Goal: Task Accomplishment & Management: Manage account settings

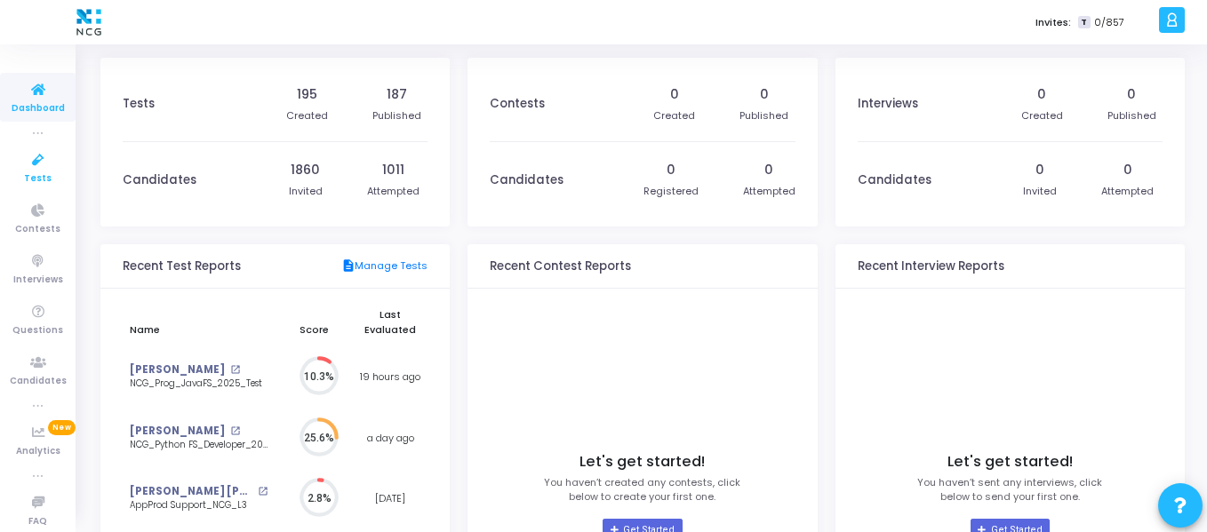
click at [20, 166] on icon at bounding box center [38, 160] width 37 height 22
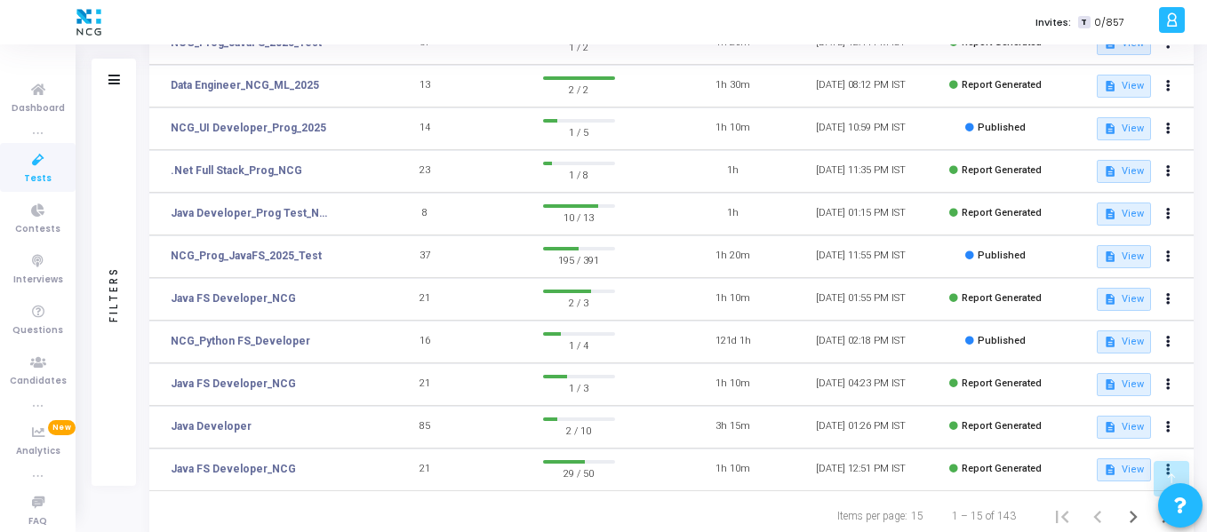
scroll to position [360, 0]
click at [300, 253] on link "NCG_Prog_JavaFS_2025_Test" at bounding box center [246, 255] width 151 height 16
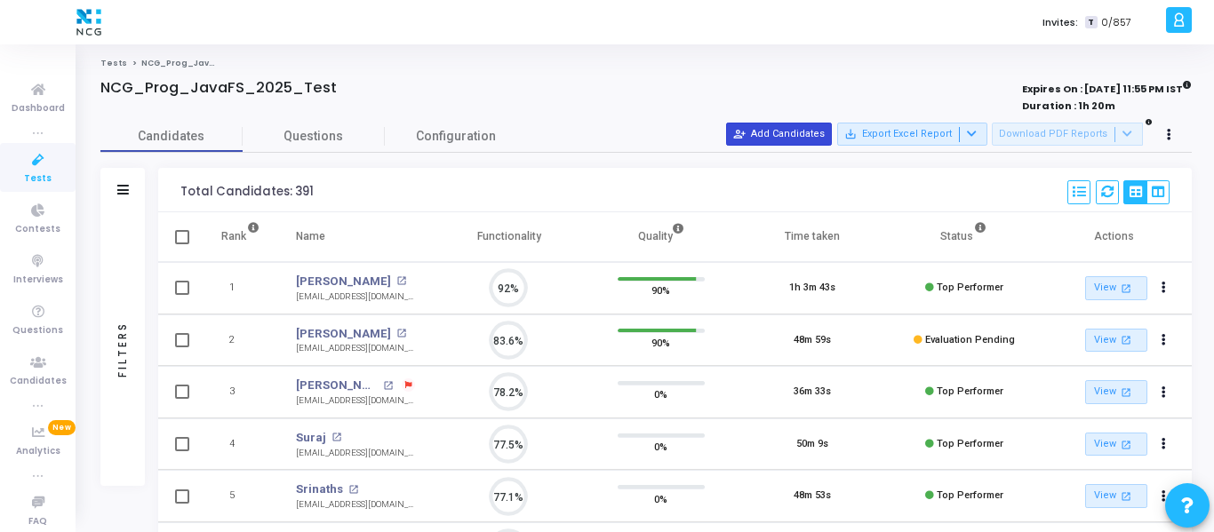
click at [827, 132] on button "person_add_alt Add Candidates" at bounding box center [779, 134] width 106 height 23
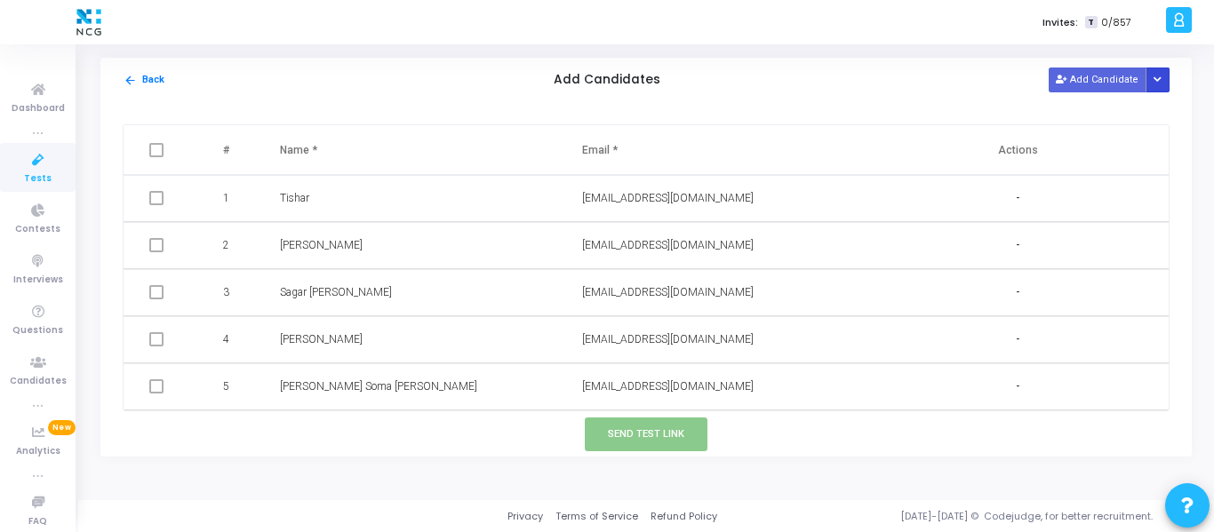
click at [1163, 83] on button "Button group with nested dropdown" at bounding box center [1158, 80] width 25 height 24
click at [1093, 108] on button "Upload Candidate List" at bounding box center [1094, 114] width 136 height 24
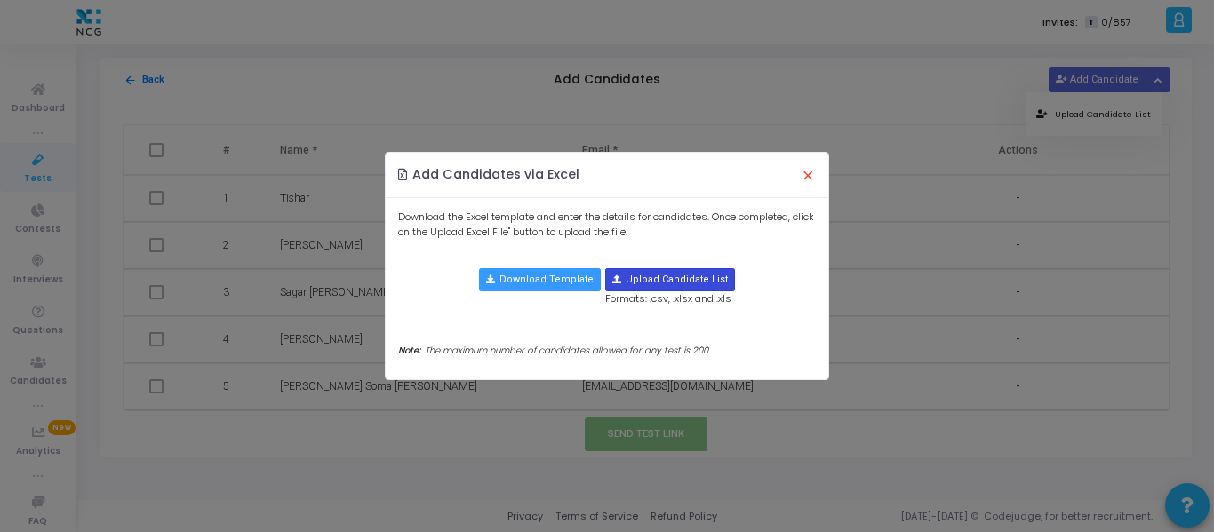
click at [672, 271] on input "file" at bounding box center [670, 279] width 128 height 21
type input "C:\fakepath\CodeJudge Test_Java.csv"
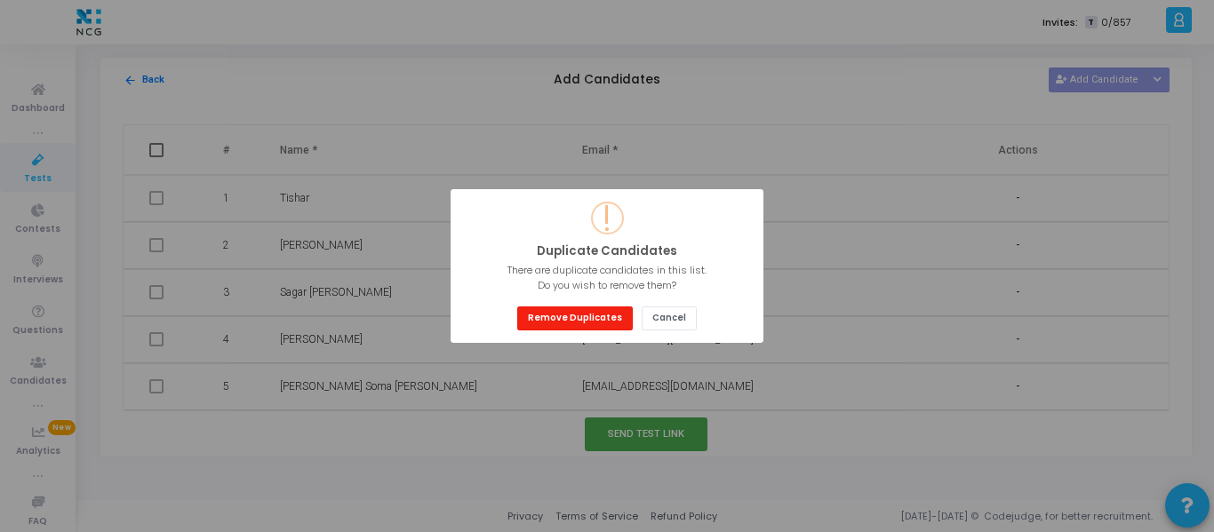
click at [587, 307] on button "Remove Duplicates" at bounding box center [575, 319] width 116 height 24
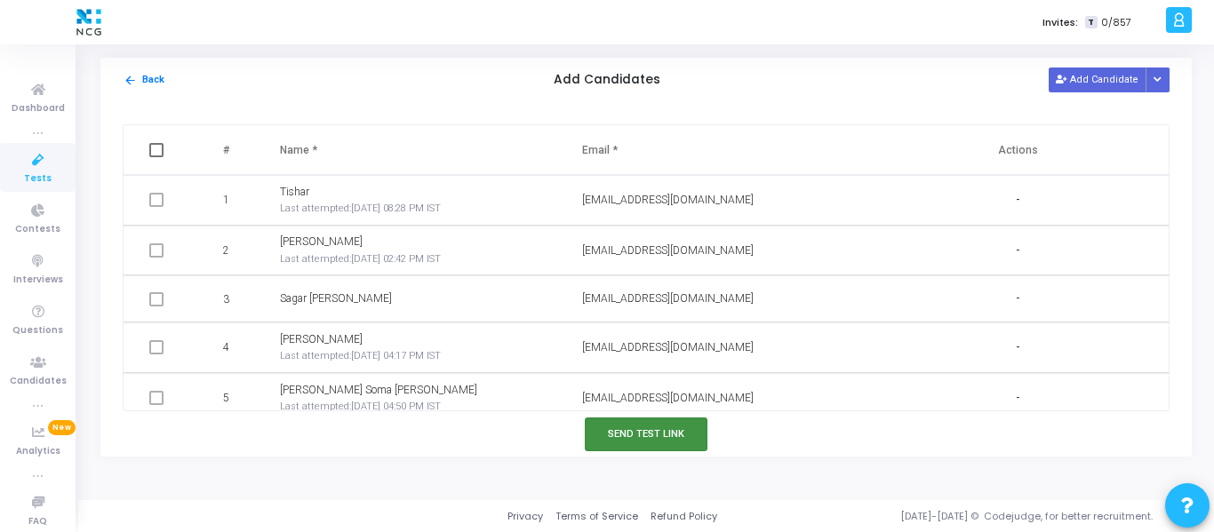
click at [646, 437] on button "Send Test Link" at bounding box center [646, 434] width 123 height 33
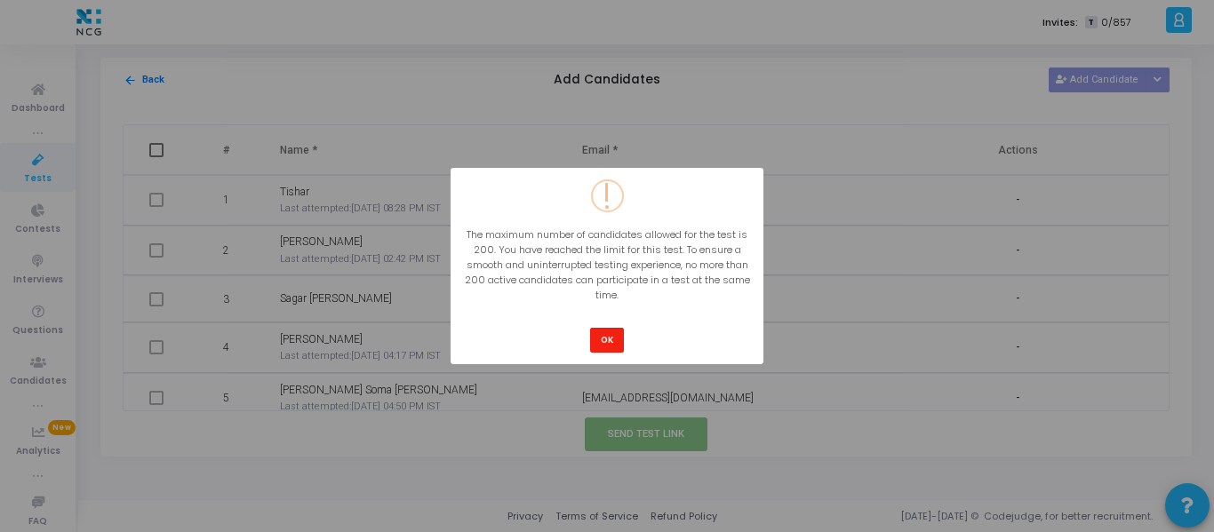
click at [611, 340] on button "OK" at bounding box center [607, 340] width 34 height 24
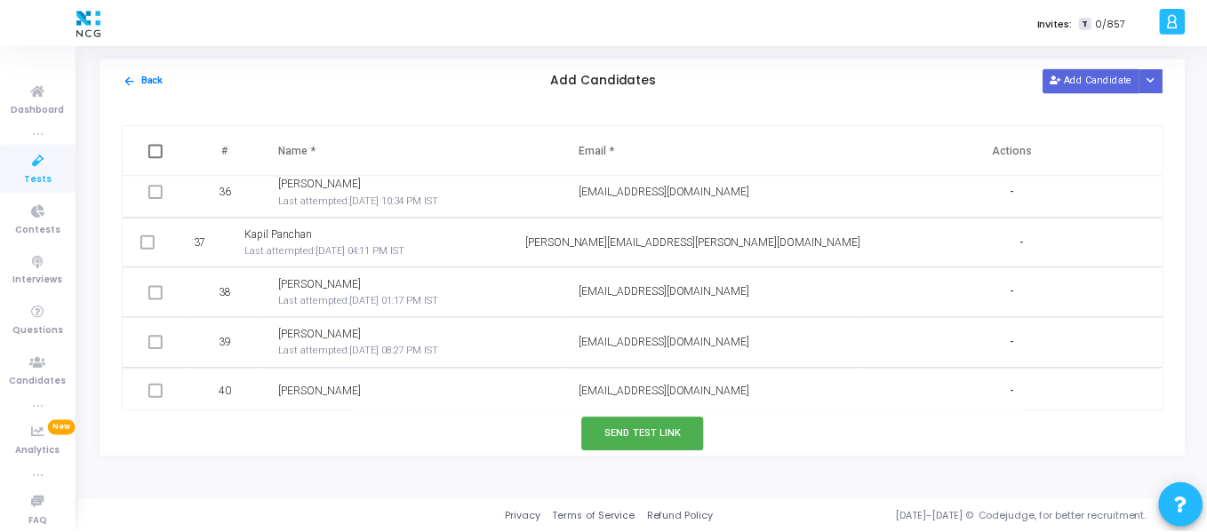
scroll to position [1738, 0]
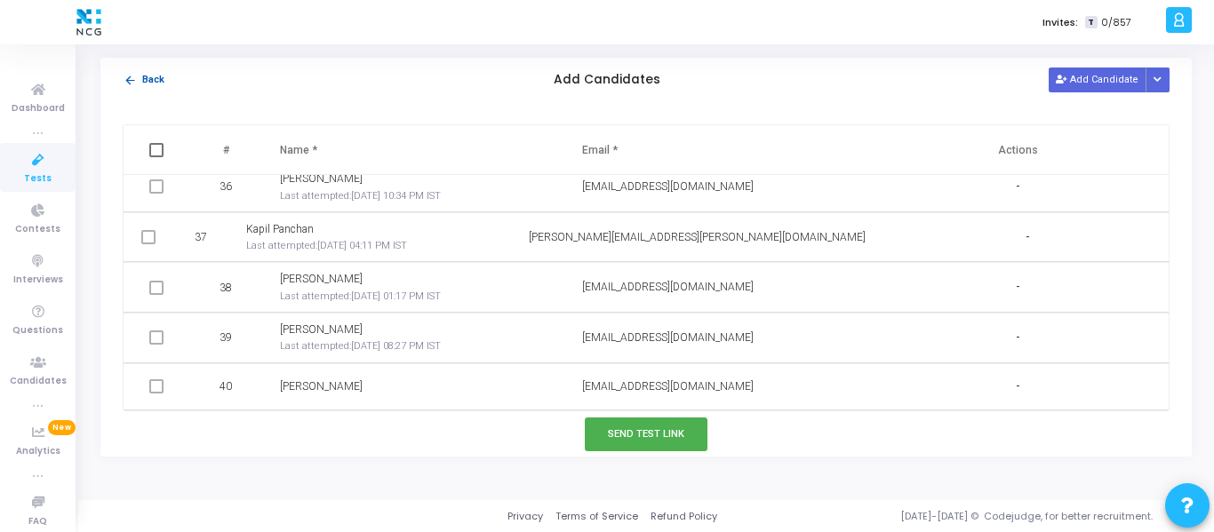
click at [127, 82] on mat-icon "arrow_back" at bounding box center [130, 80] width 13 height 13
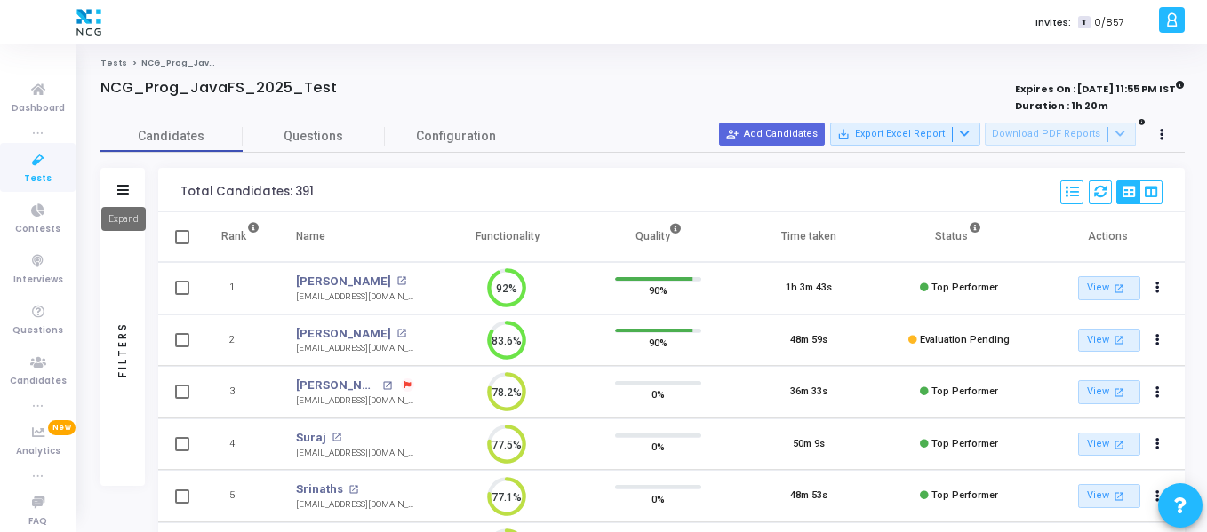
click at [117, 195] on mat-tooltip-component "Expand" at bounding box center [123, 219] width 69 height 49
click at [125, 188] on icon at bounding box center [123, 190] width 12 height 10
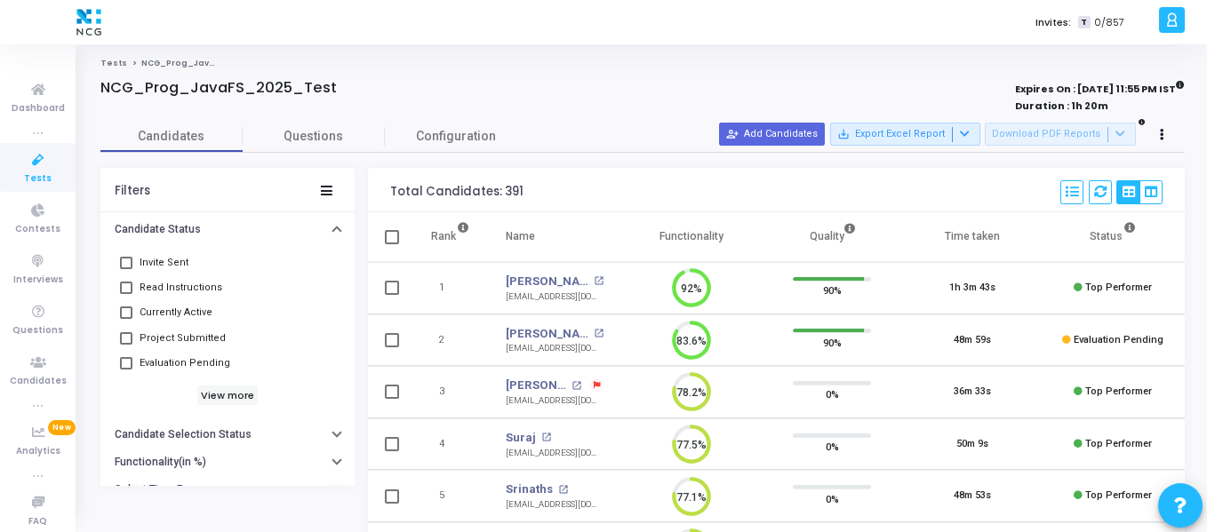
scroll to position [78, 0]
click at [216, 395] on h6 "View more" at bounding box center [227, 395] width 61 height 20
click at [125, 267] on span at bounding box center [126, 262] width 12 height 12
click at [125, 268] on input "Invite Sent" at bounding box center [125, 268] width 1 height 1
checkbox input "true"
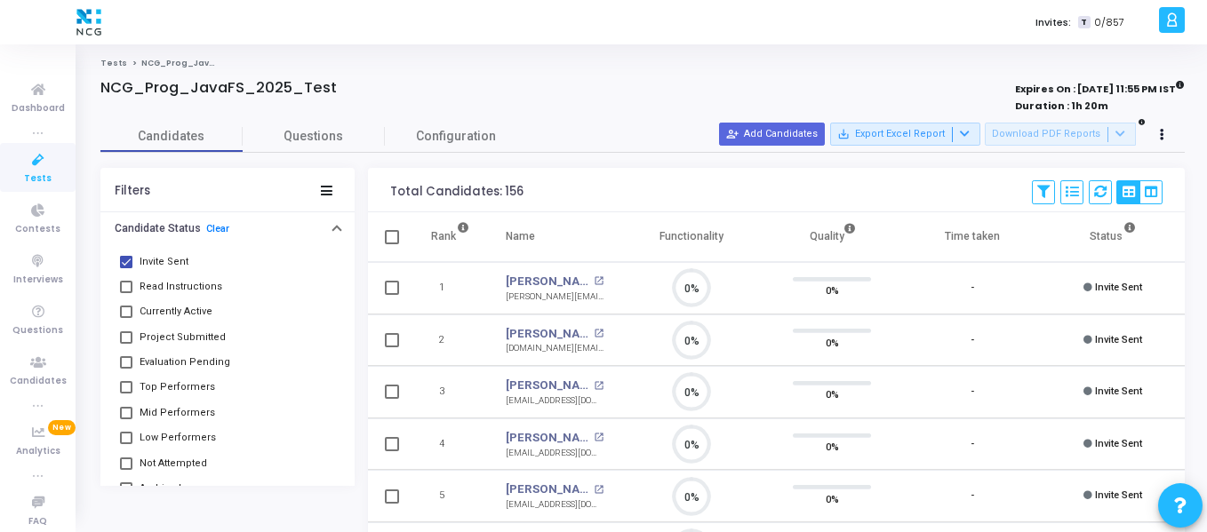
scroll to position [37, 45]
click at [129, 290] on span at bounding box center [126, 287] width 12 height 12
click at [126, 293] on input "Read Instructions" at bounding box center [125, 293] width 1 height 1
checkbox input "true"
click at [330, 190] on icon at bounding box center [327, 191] width 12 height 10
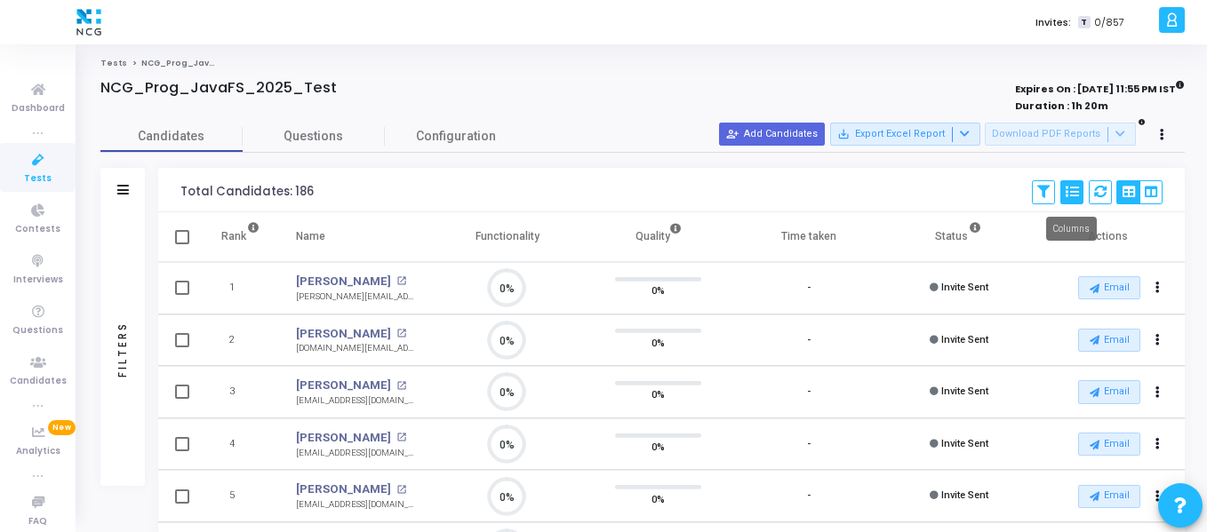
click at [1074, 183] on button at bounding box center [1071, 192] width 23 height 24
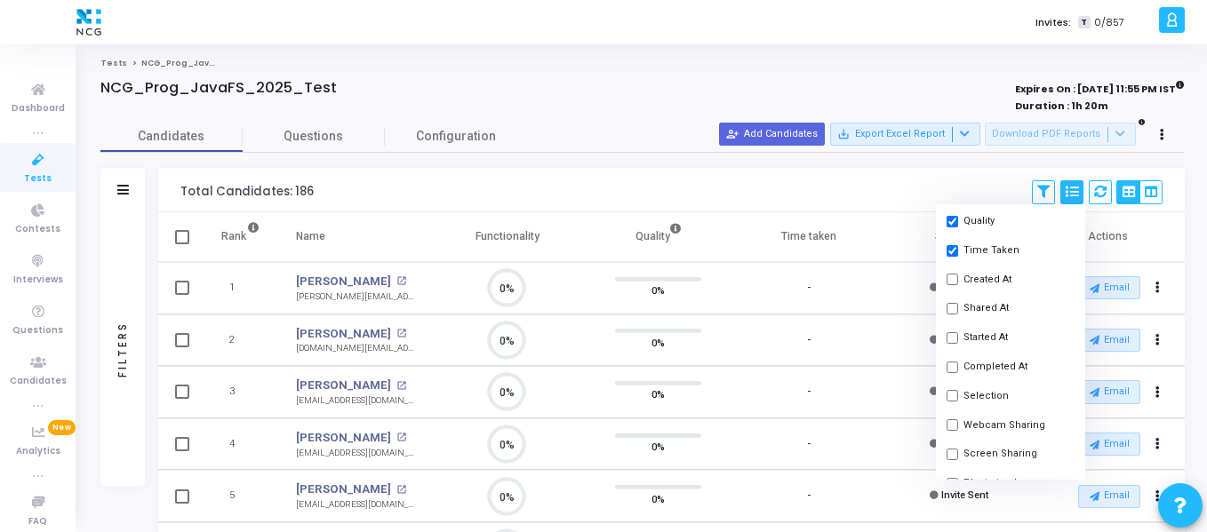
click at [953, 370] on input "checkbox" at bounding box center [952, 368] width 12 height 12
checkbox input "true"
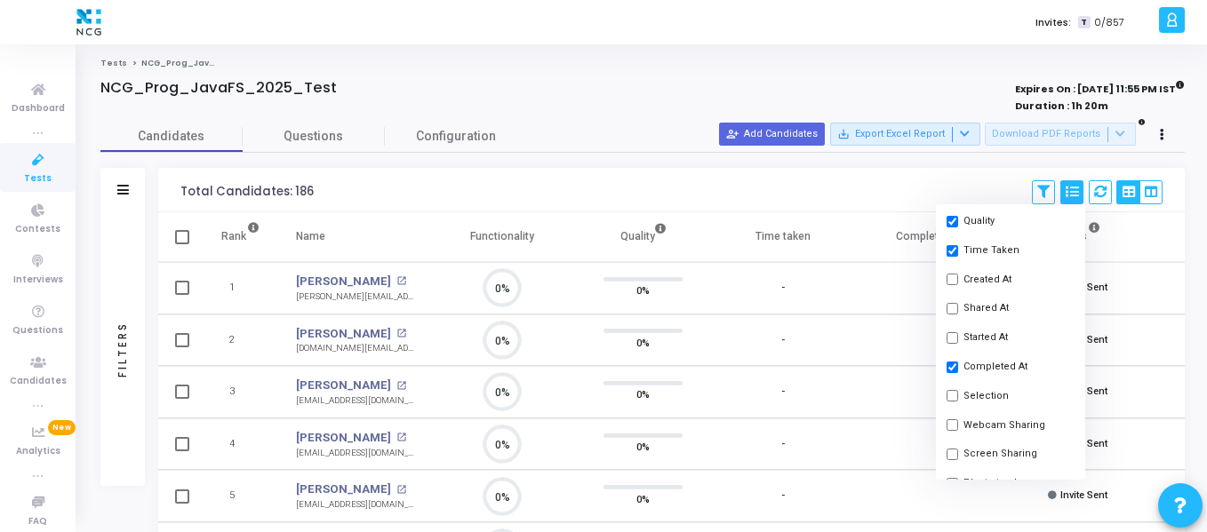
click at [948, 308] on input "checkbox" at bounding box center [952, 309] width 12 height 12
checkbox input "true"
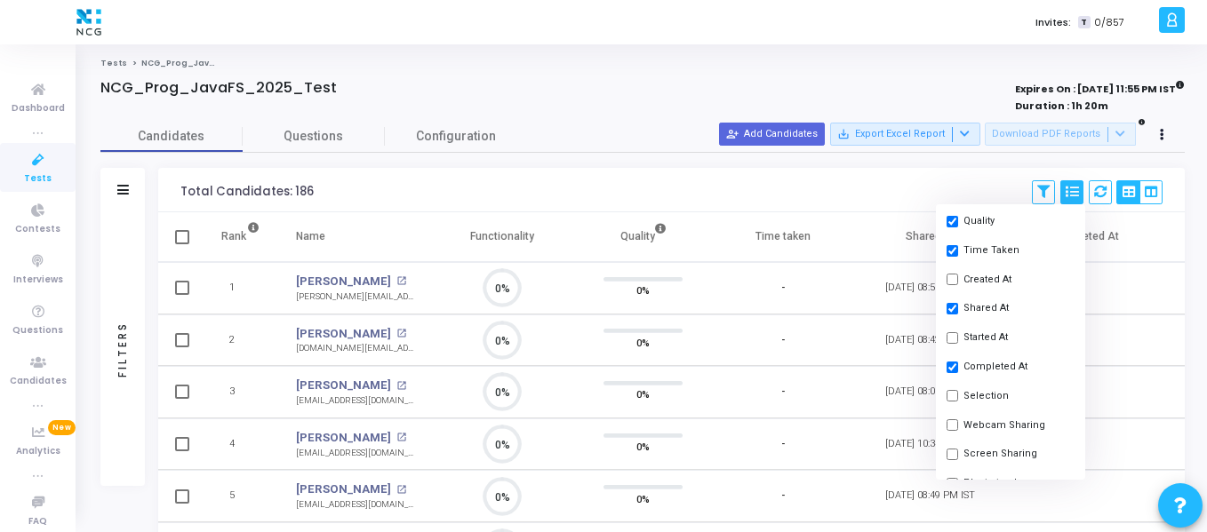
click at [859, 170] on div "Total Candidates: 186 Save View Delete View Select S No Name Questions Function…" at bounding box center [671, 190] width 1026 height 44
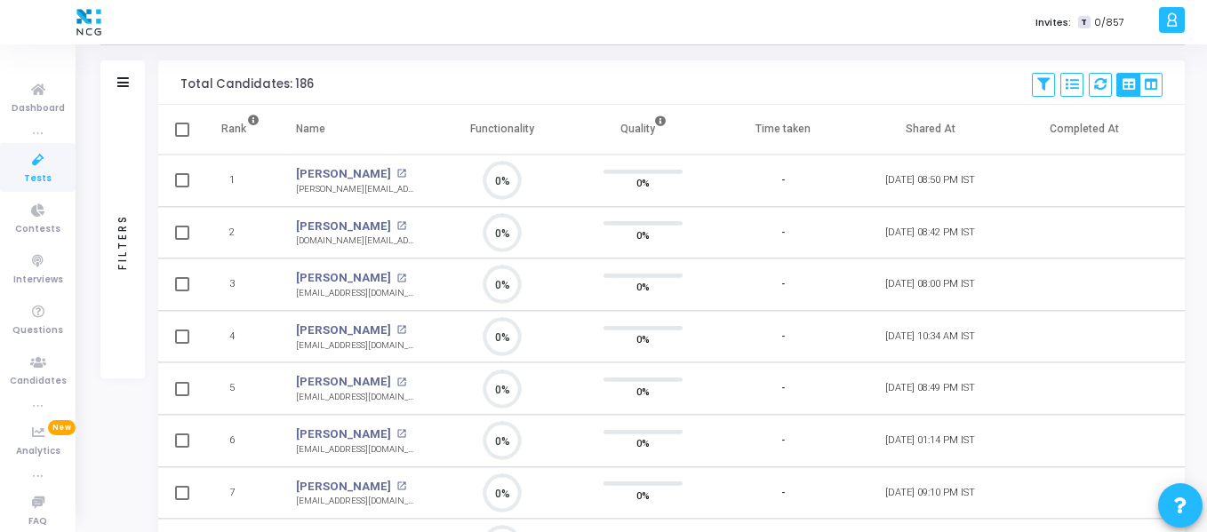
click at [940, 131] on th "Shared At" at bounding box center [930, 130] width 154 height 50
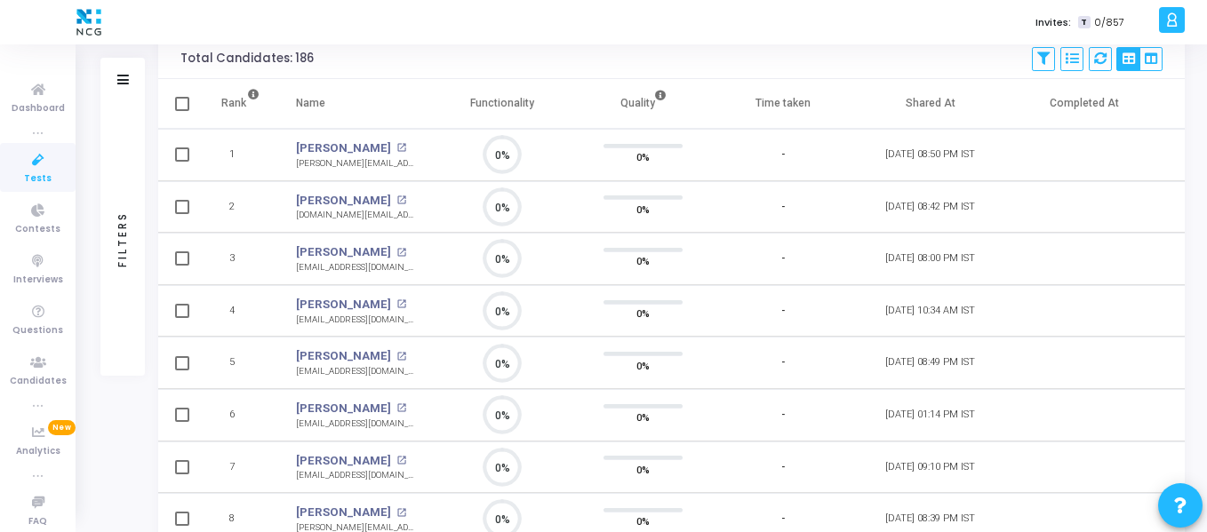
click at [123, 73] on div at bounding box center [123, 80] width 12 height 15
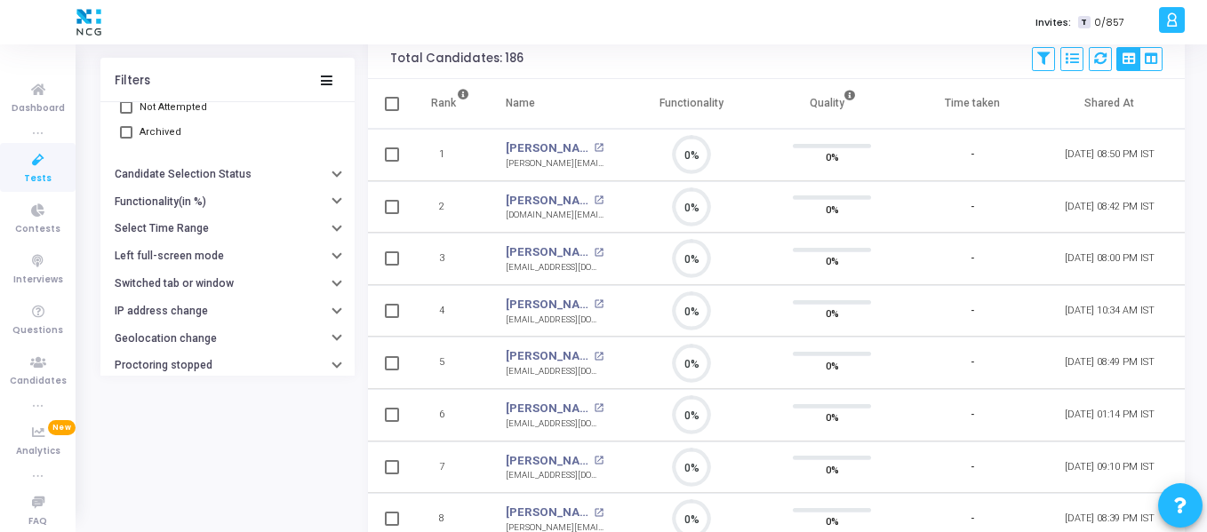
click at [209, 237] on button "Select Time Range" at bounding box center [227, 229] width 254 height 28
click at [173, 269] on div at bounding box center [176, 264] width 16 height 14
click at [165, 291] on span "Invited At" at bounding box center [161, 294] width 73 height 29
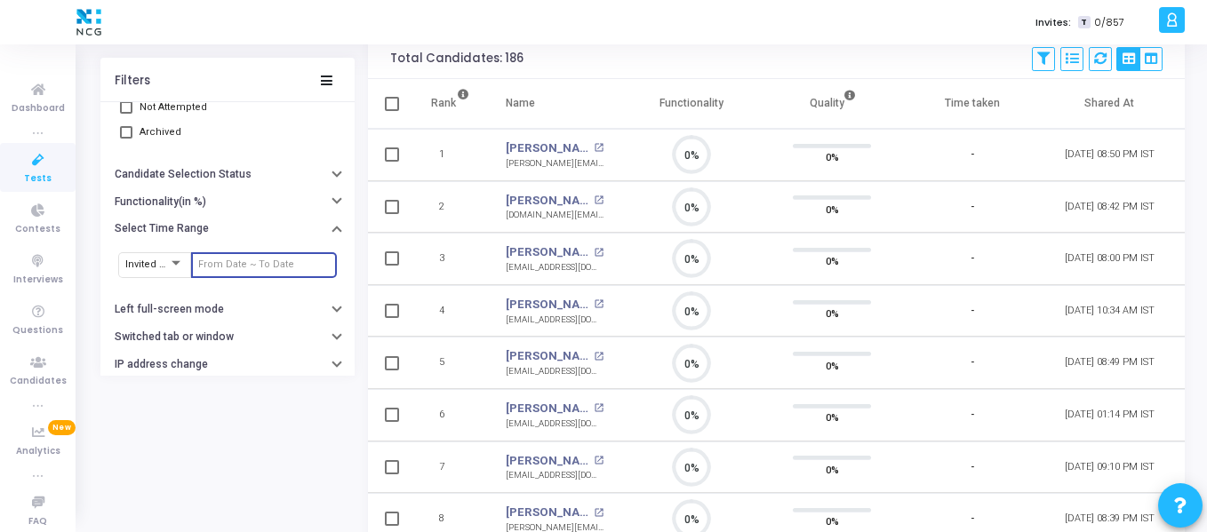
click at [220, 261] on input "text" at bounding box center [264, 265] width 132 height 11
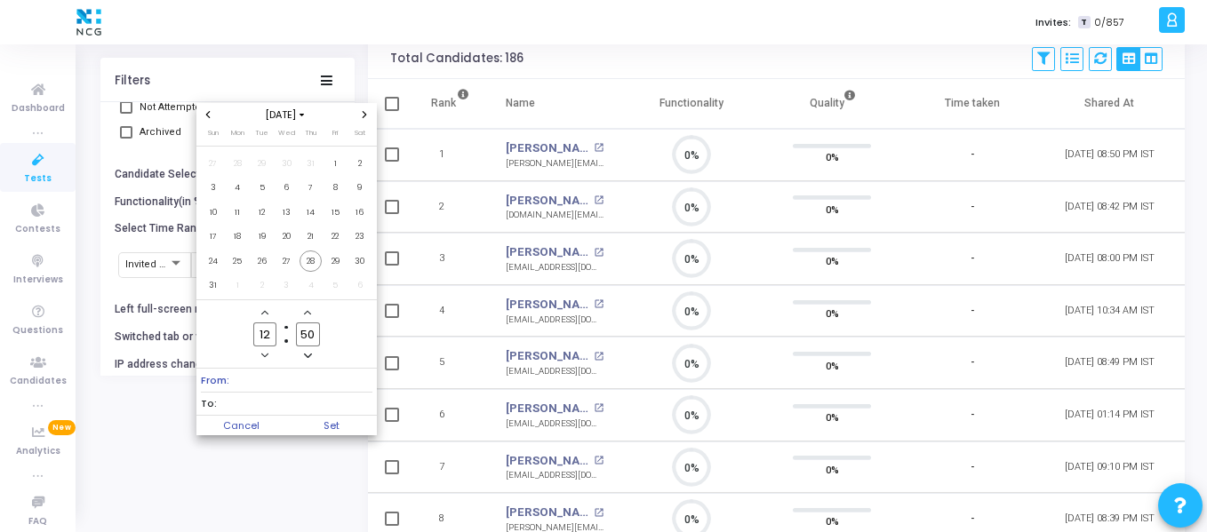
click at [205, 111] on icon "Previous month" at bounding box center [207, 114] width 7 height 7
click at [259, 160] on span "1" at bounding box center [262, 164] width 22 height 22
click at [319, 432] on span "Set" at bounding box center [331, 426] width 91 height 20
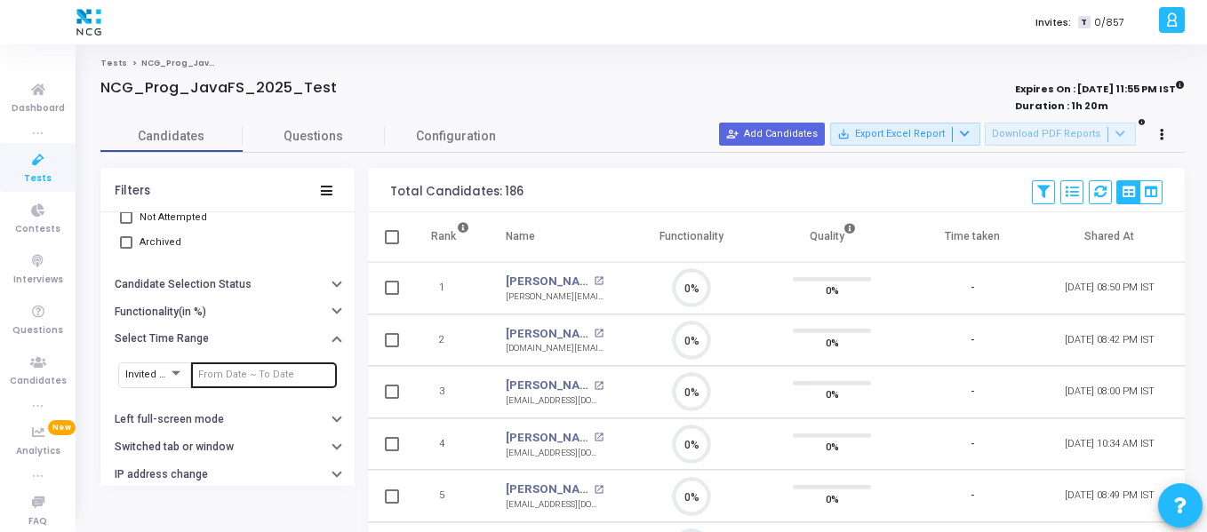
click at [250, 380] on div at bounding box center [264, 374] width 132 height 28
click at [224, 371] on input "text" at bounding box center [264, 375] width 132 height 11
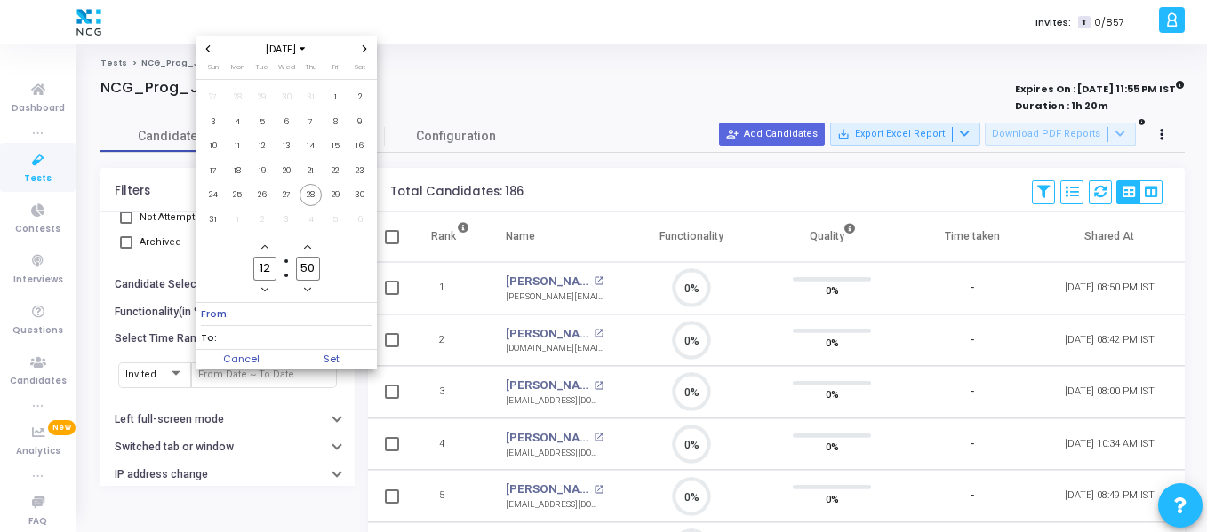
click at [248, 311] on span "From:" at bounding box center [287, 314] width 172 height 22
click at [208, 52] on div "[DATE]" at bounding box center [286, 48] width 181 height 25
click at [208, 50] on icon "Previous month" at bounding box center [208, 48] width 4 height 7
click at [262, 93] on span "1" at bounding box center [262, 97] width 22 height 22
click at [298, 339] on span "To:" at bounding box center [287, 337] width 172 height 22
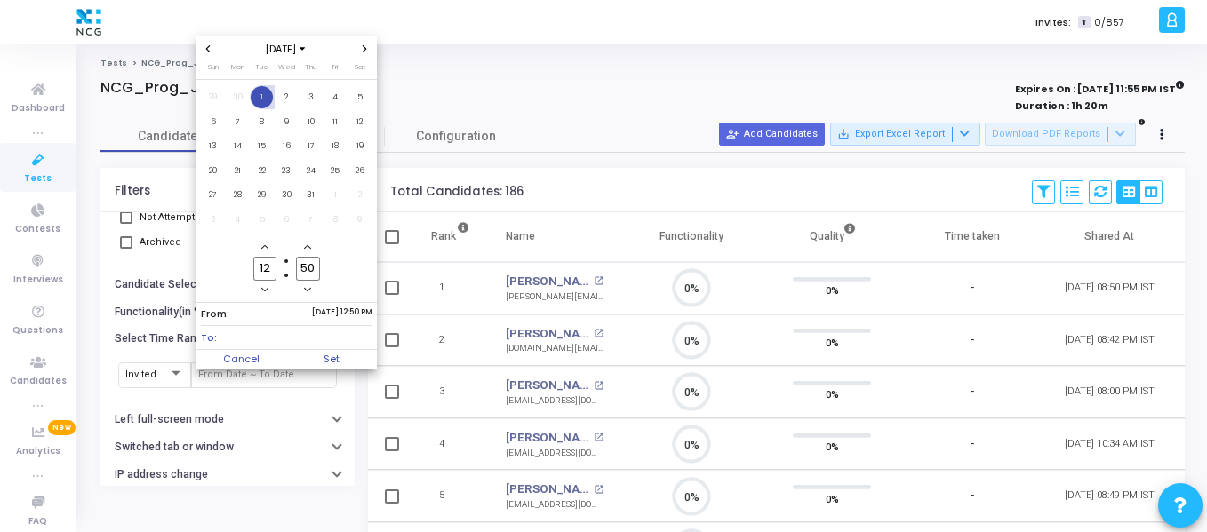
click at [364, 46] on icon "Next month" at bounding box center [364, 48] width 7 height 7
click at [358, 141] on span "16" at bounding box center [359, 146] width 22 height 22
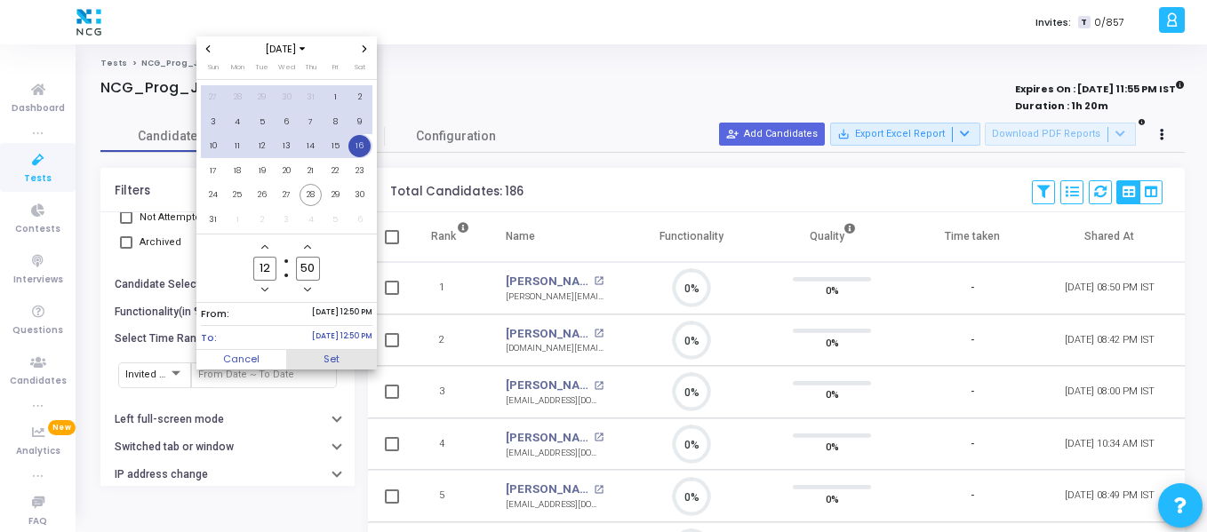
click at [323, 359] on span "Set" at bounding box center [331, 360] width 91 height 20
type input "[DATE] 12:50 PM - [DATE] 12:50 PM"
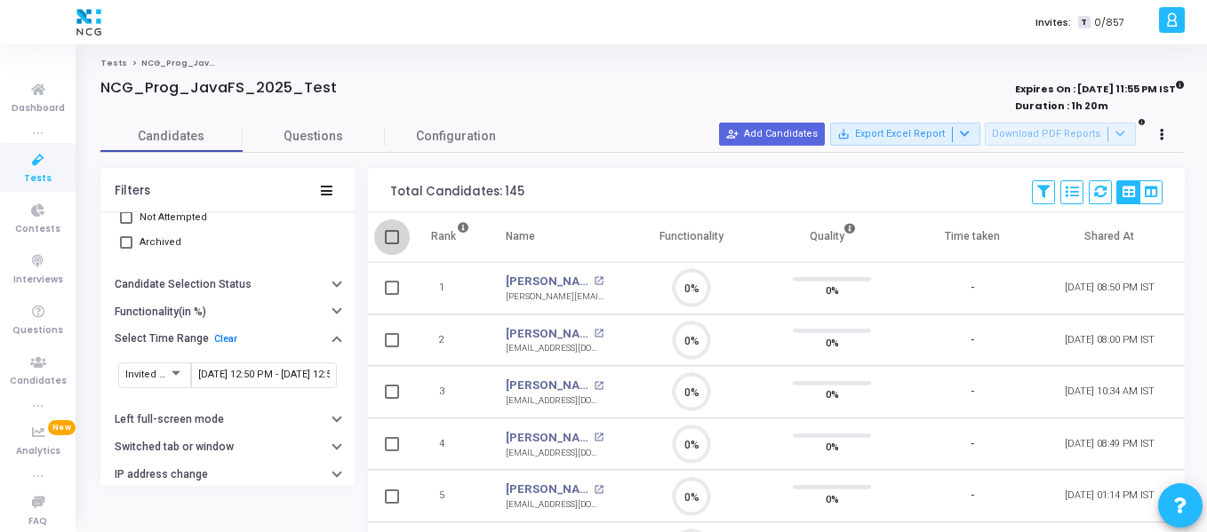
click at [397, 236] on span at bounding box center [392, 237] width 14 height 14
click at [392, 244] on input "checkbox" at bounding box center [391, 244] width 1 height 1
checkbox input "true"
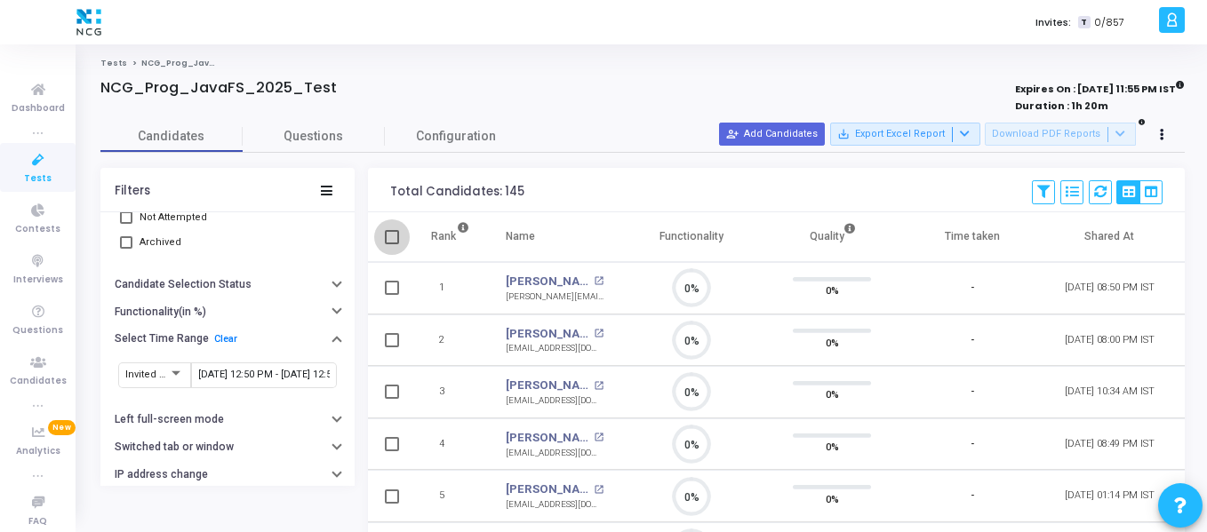
checkbox input "true"
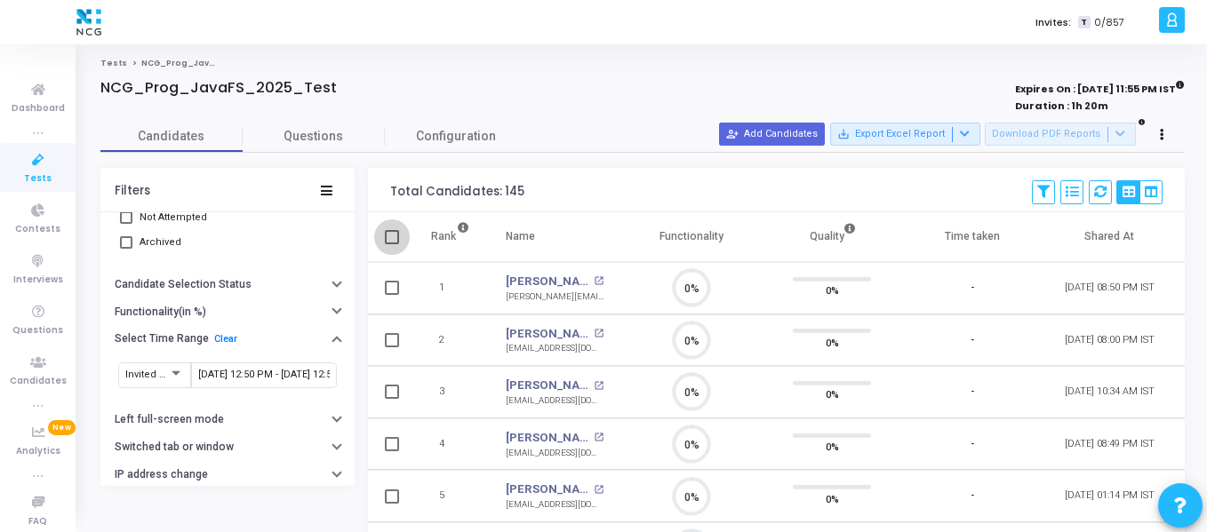
checkbox input "true"
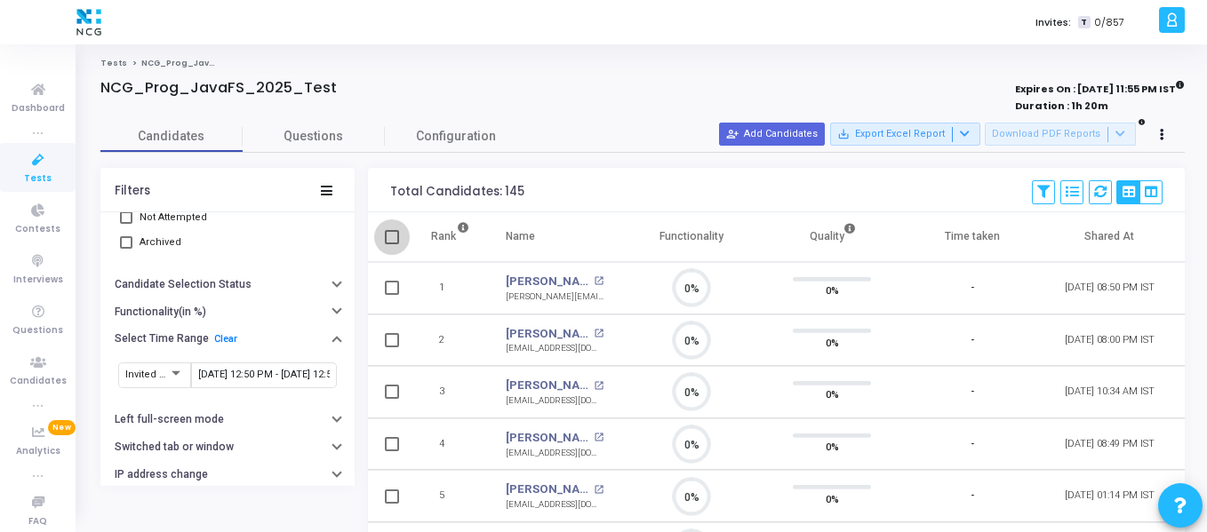
checkbox input "true"
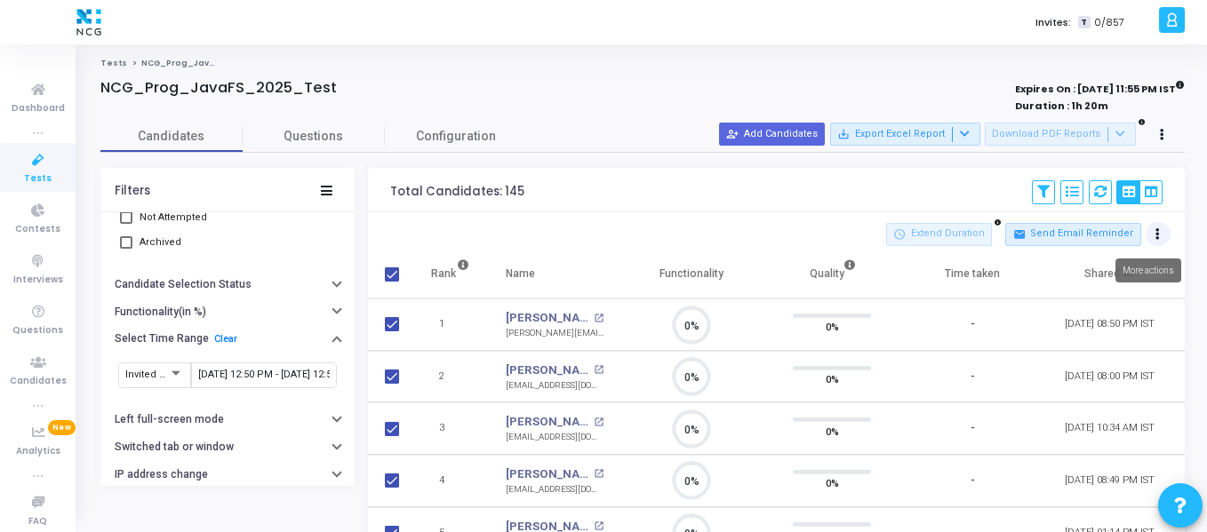
click at [1164, 236] on button at bounding box center [1158, 234] width 25 height 25
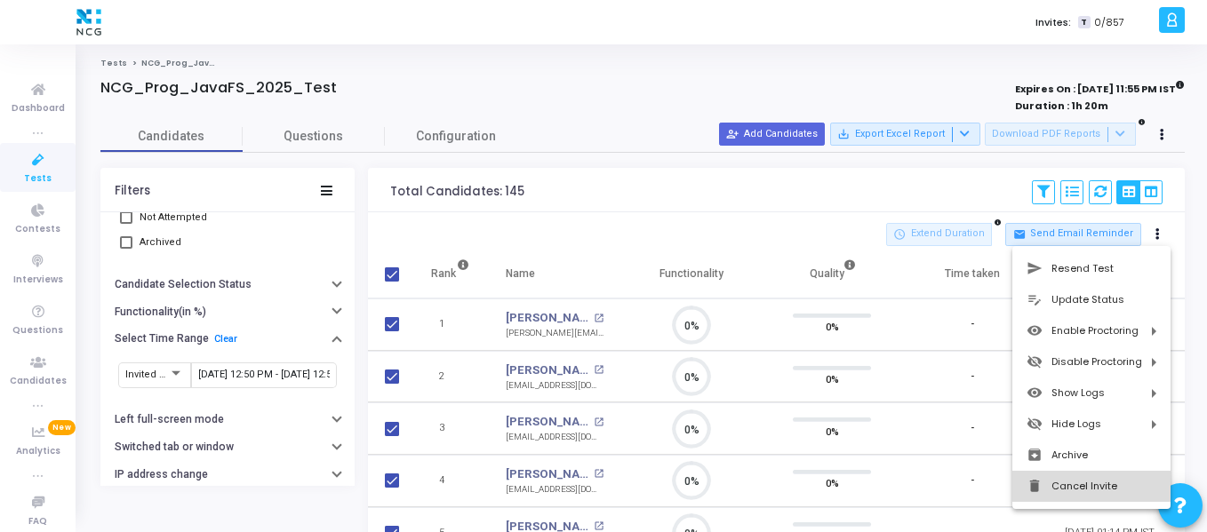
click at [1084, 481] on button "delete Cancel Invite" at bounding box center [1091, 486] width 158 height 31
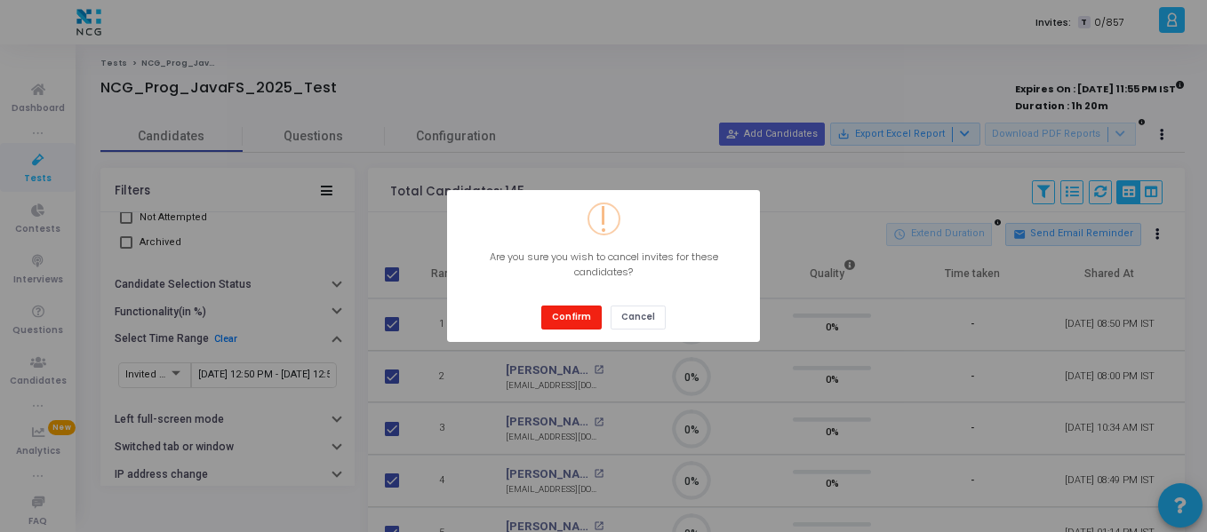
click at [577, 312] on button "Confirm" at bounding box center [571, 318] width 60 height 24
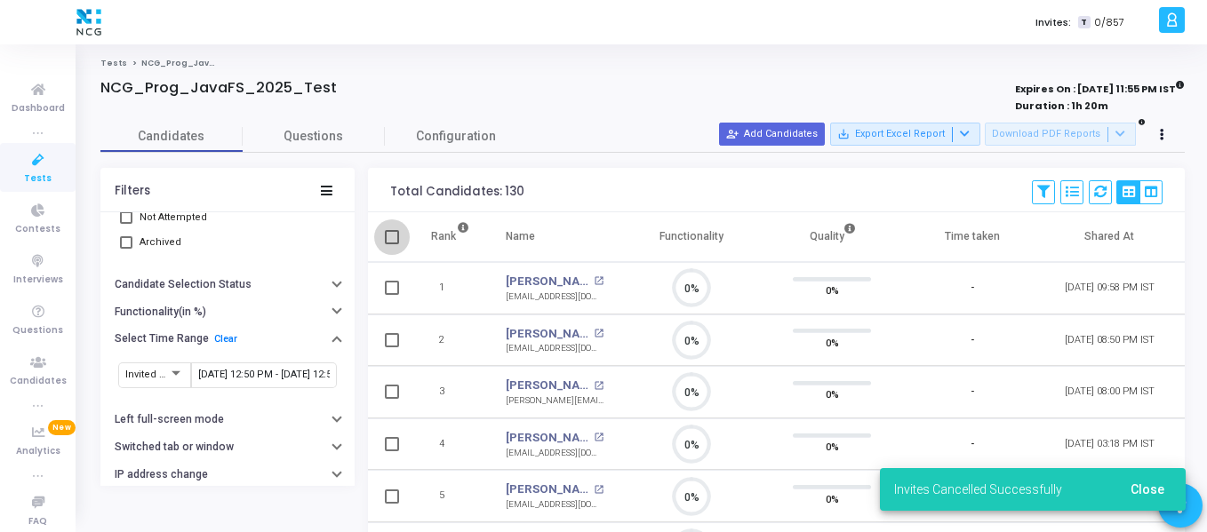
click at [395, 234] on span at bounding box center [392, 237] width 14 height 14
click at [392, 244] on input "checkbox" at bounding box center [391, 244] width 1 height 1
checkbox input "true"
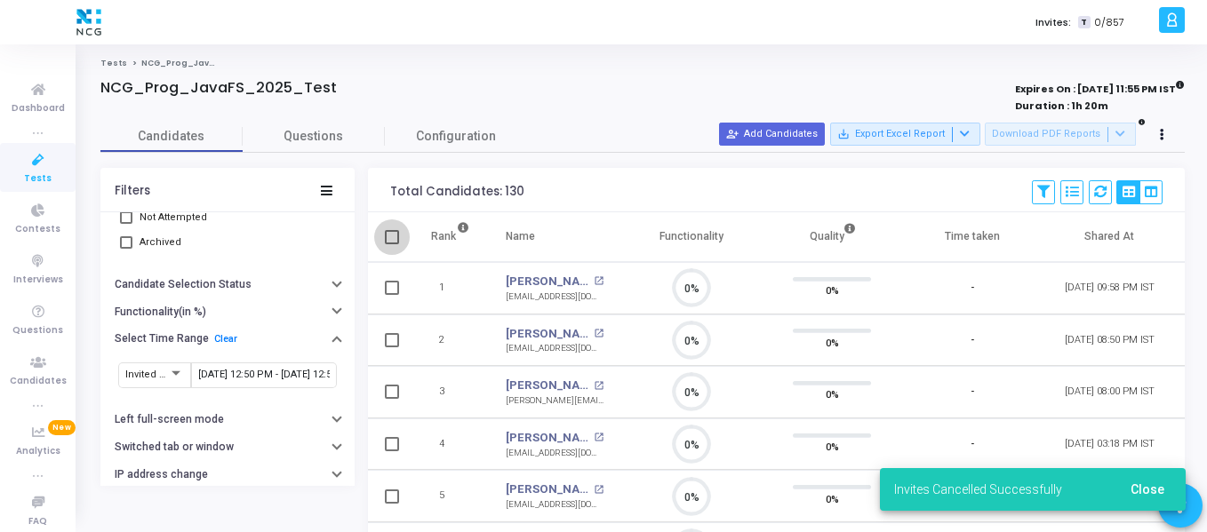
checkbox input "true"
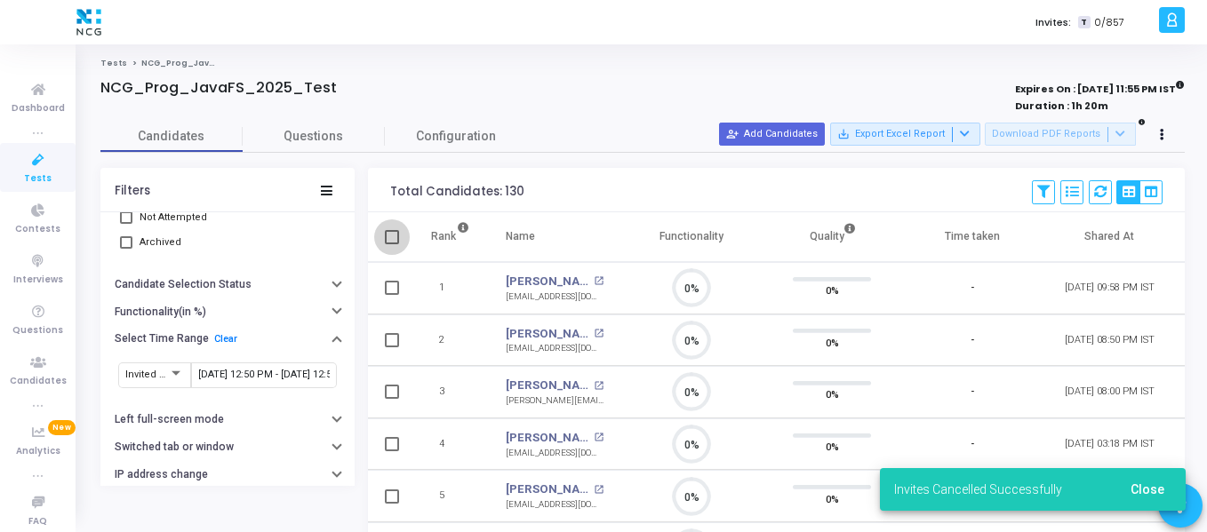
checkbox input "true"
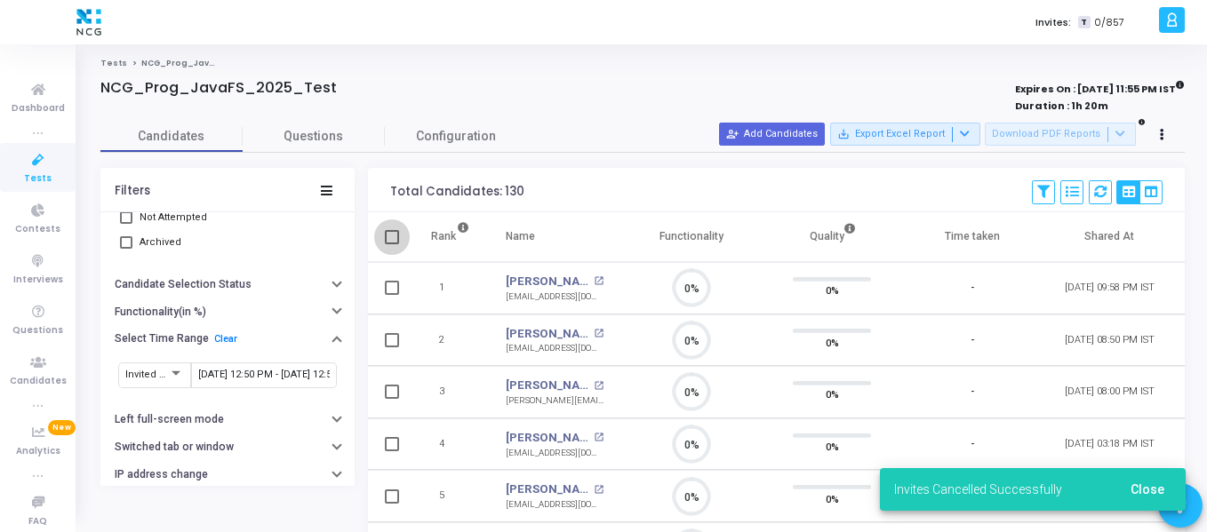
checkbox input "true"
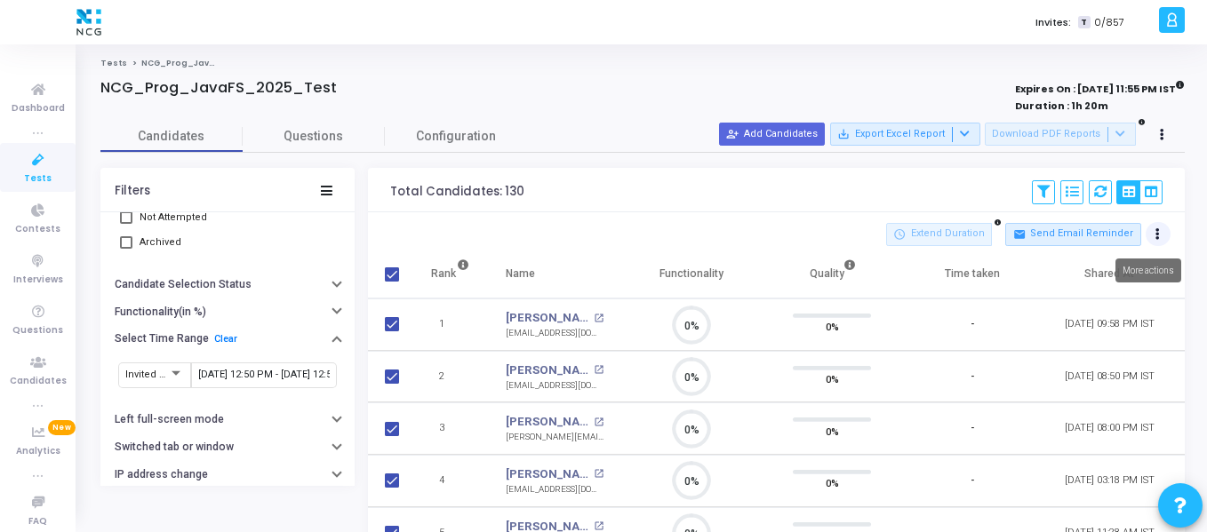
click at [1168, 230] on button at bounding box center [1158, 234] width 25 height 25
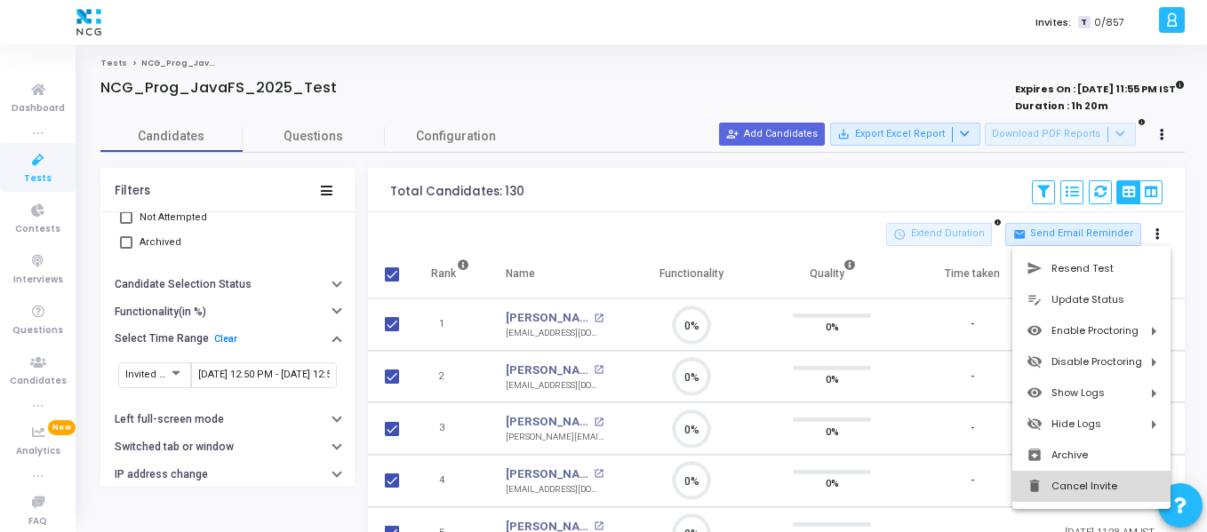
click at [1087, 491] on button "delete Cancel Invite" at bounding box center [1091, 486] width 158 height 31
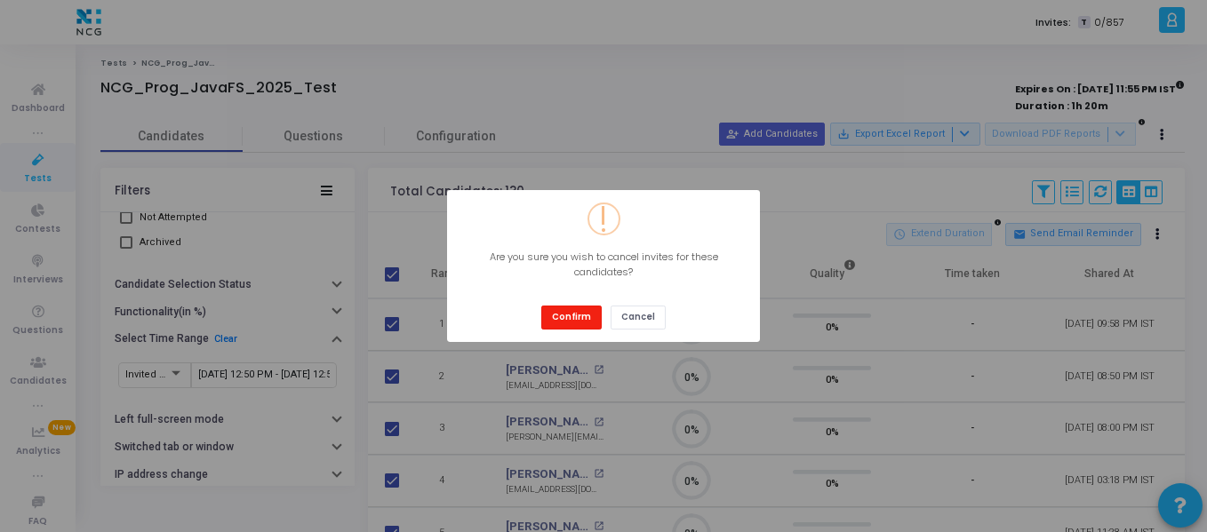
click at [577, 321] on button "Confirm" at bounding box center [571, 318] width 60 height 24
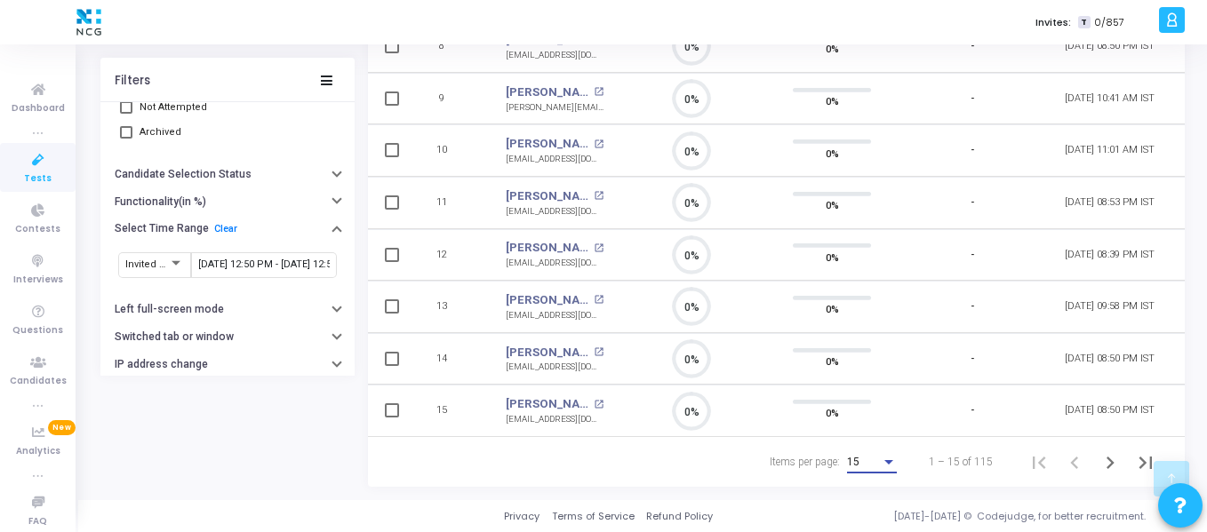
click at [877, 465] on div "15" at bounding box center [864, 463] width 34 height 12
click at [877, 465] on span "50" at bounding box center [873, 452] width 50 height 32
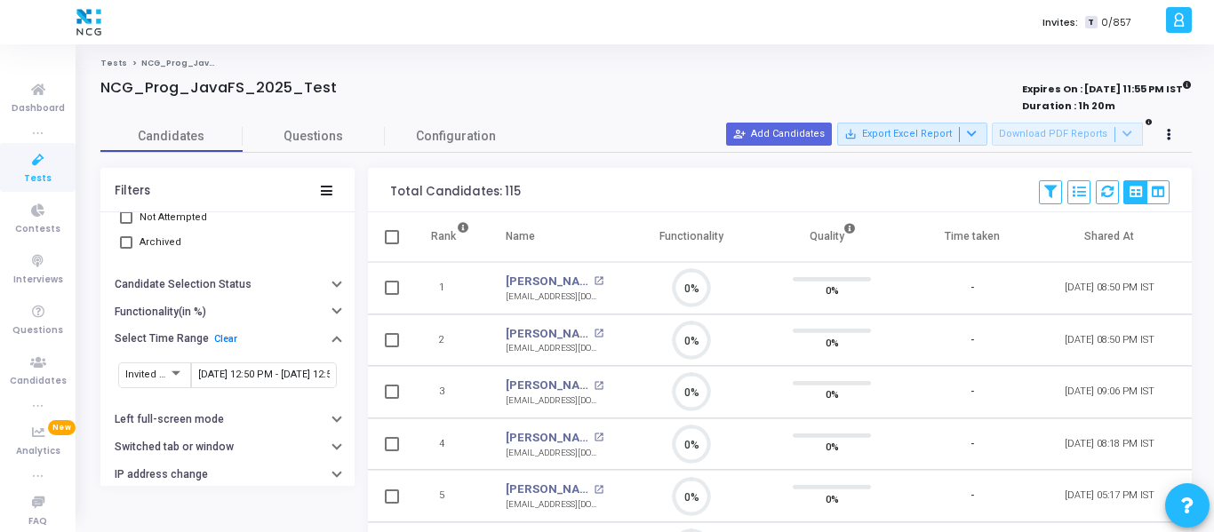
click at [395, 236] on span at bounding box center [392, 237] width 14 height 14
click at [392, 244] on input "checkbox" at bounding box center [391, 244] width 1 height 1
checkbox input "true"
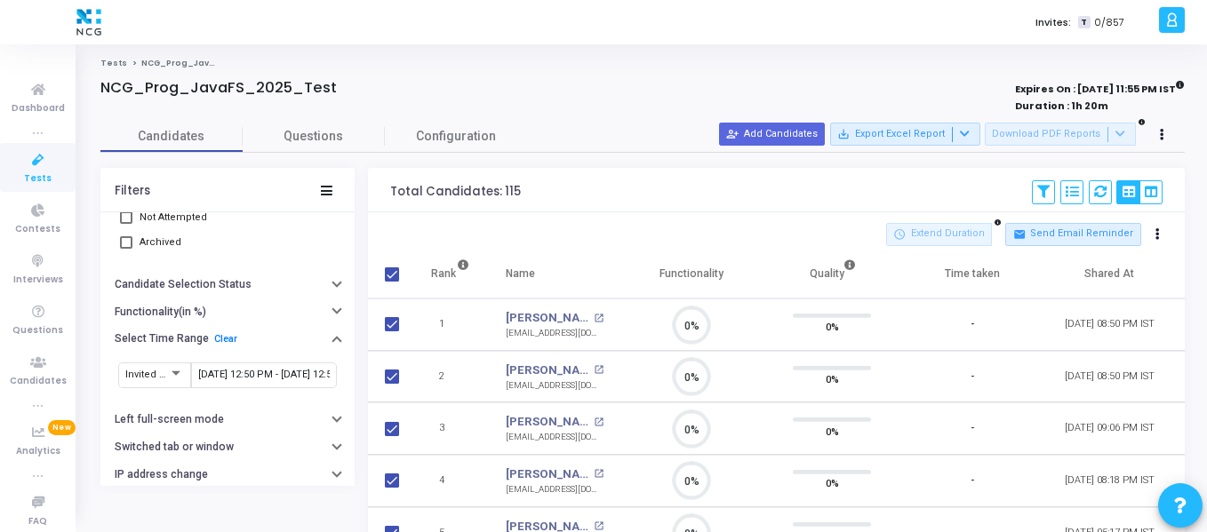
checkbox input "true"
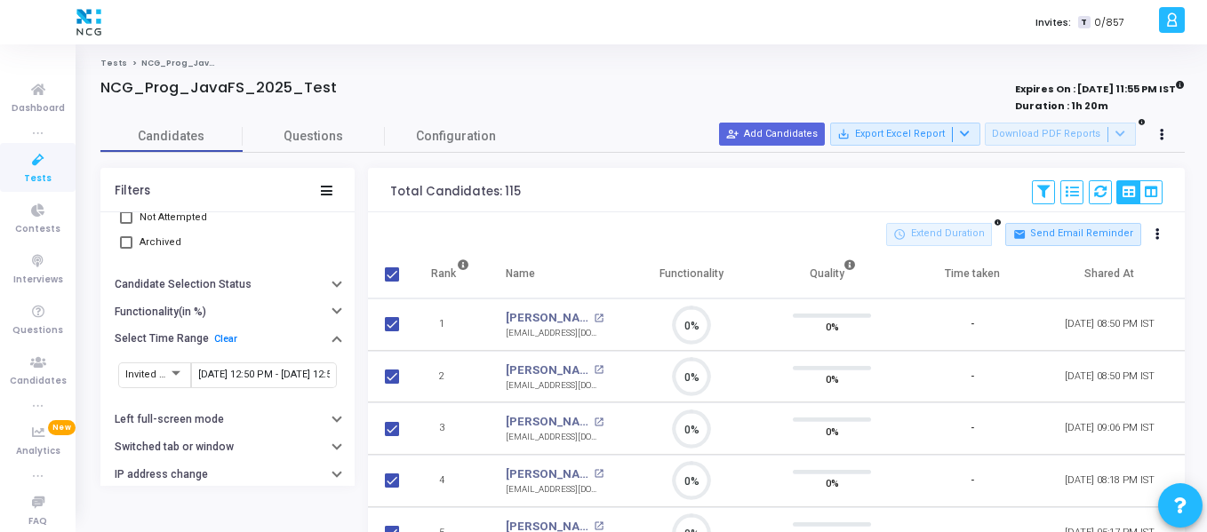
checkbox input "true"
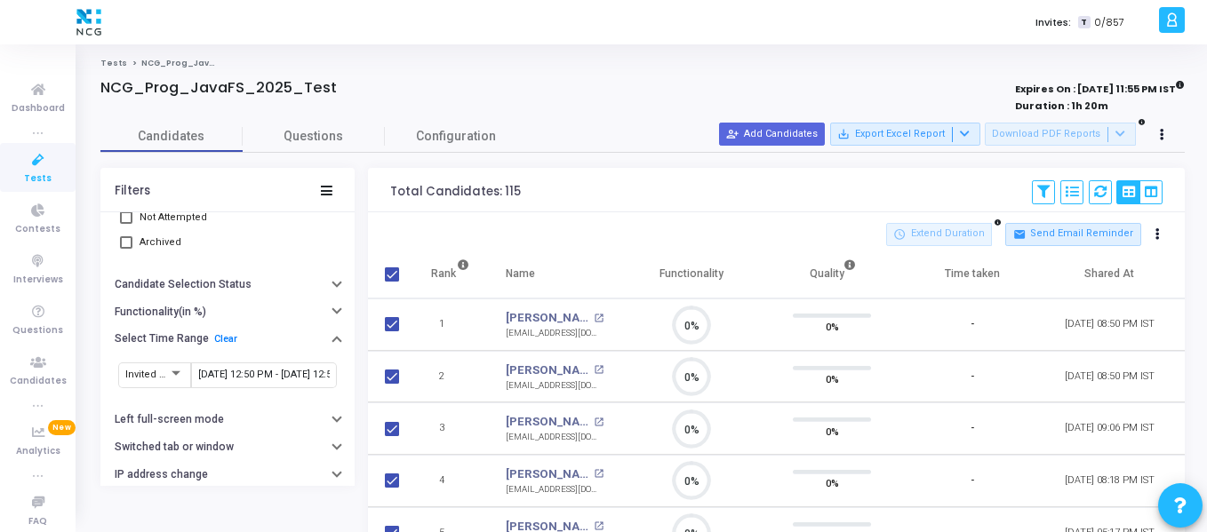
checkbox input "true"
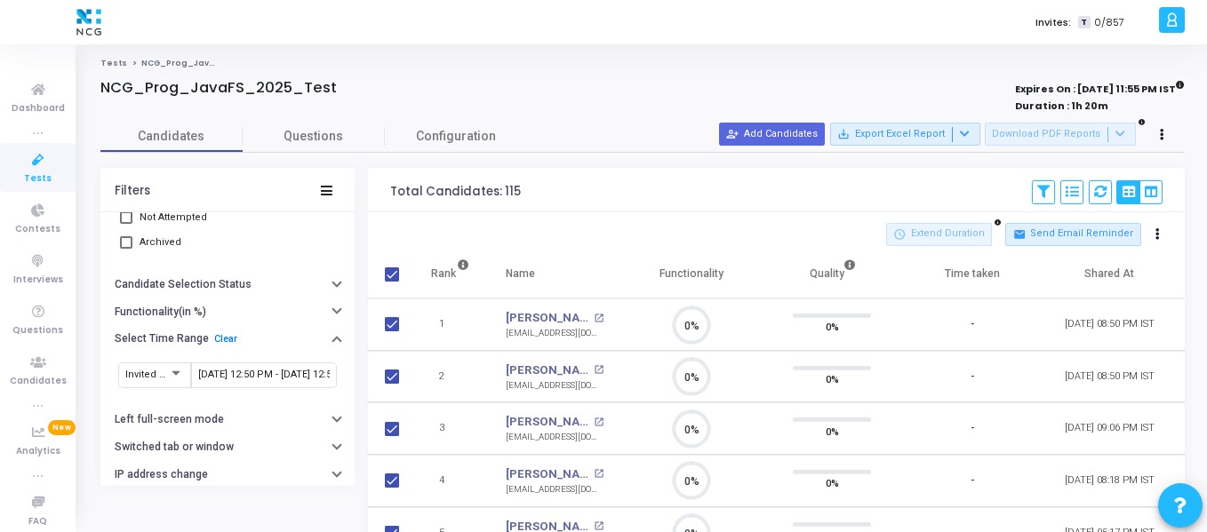
checkbox input "true"
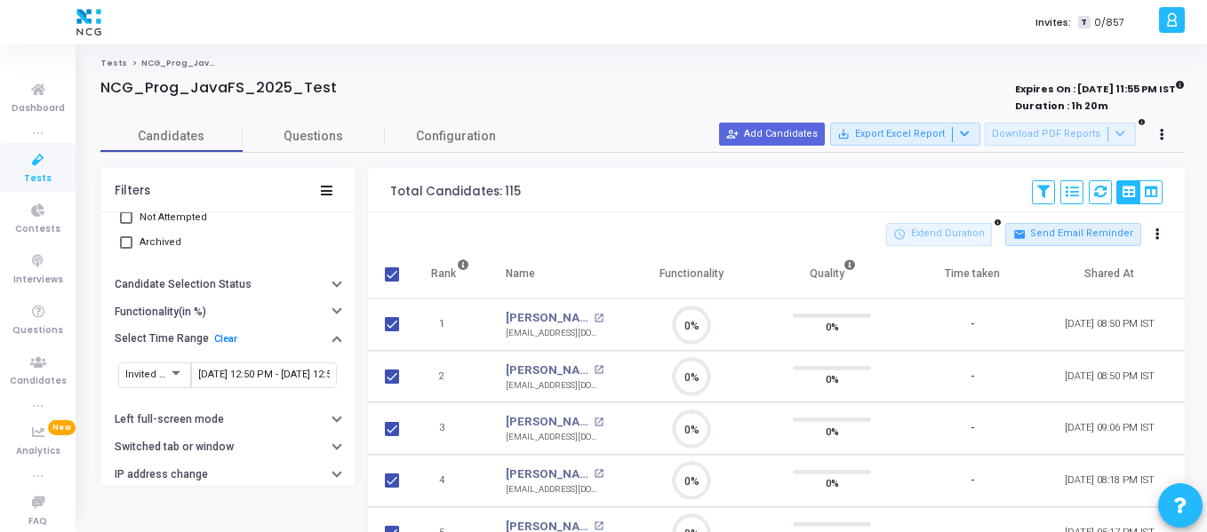
checkbox input "true"
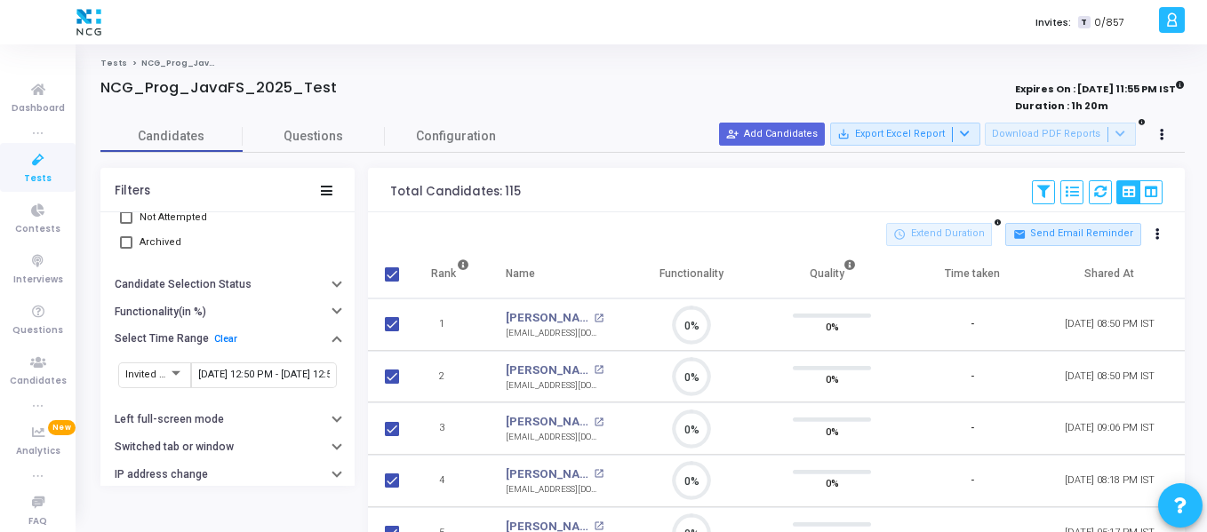
checkbox input "true"
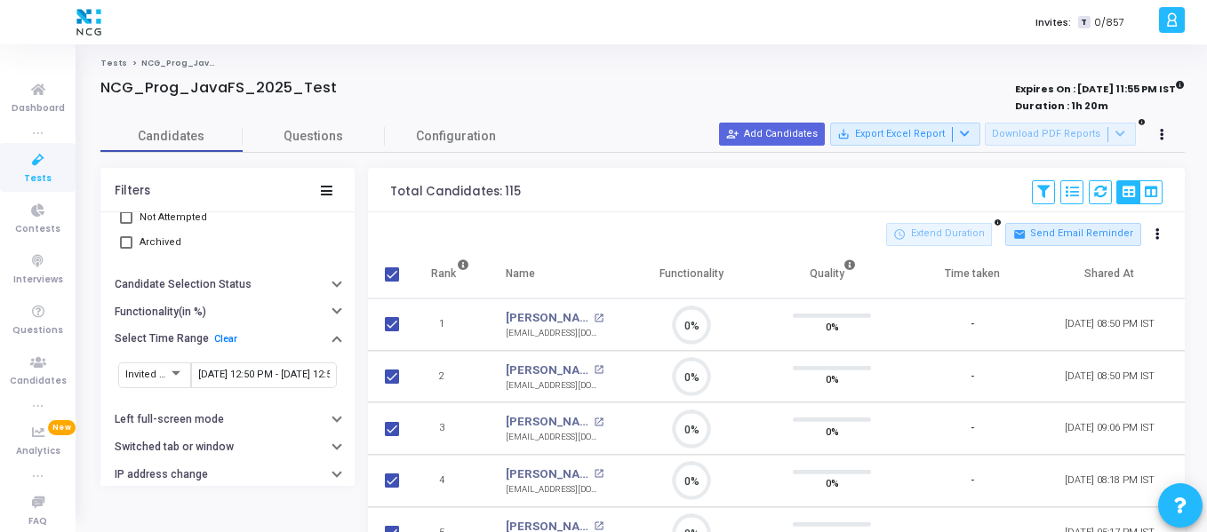
checkbox input "true"
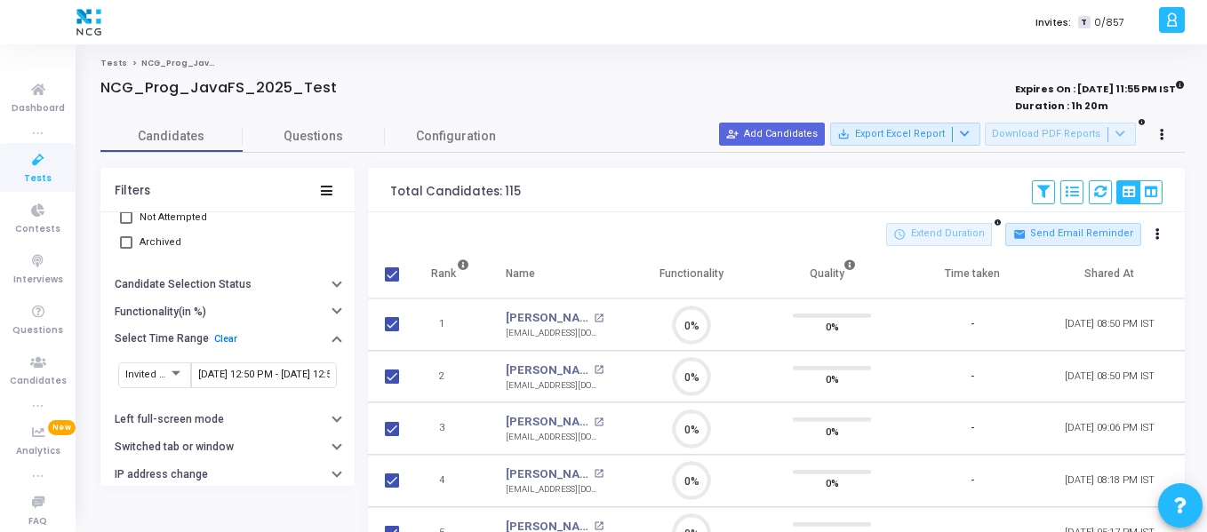
checkbox input "true"
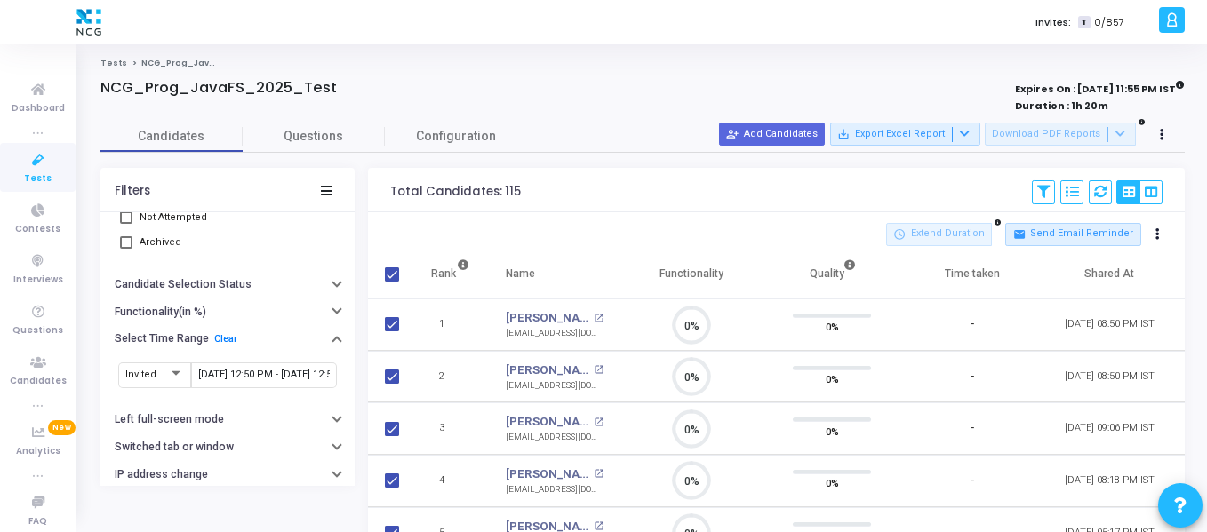
checkbox input "true"
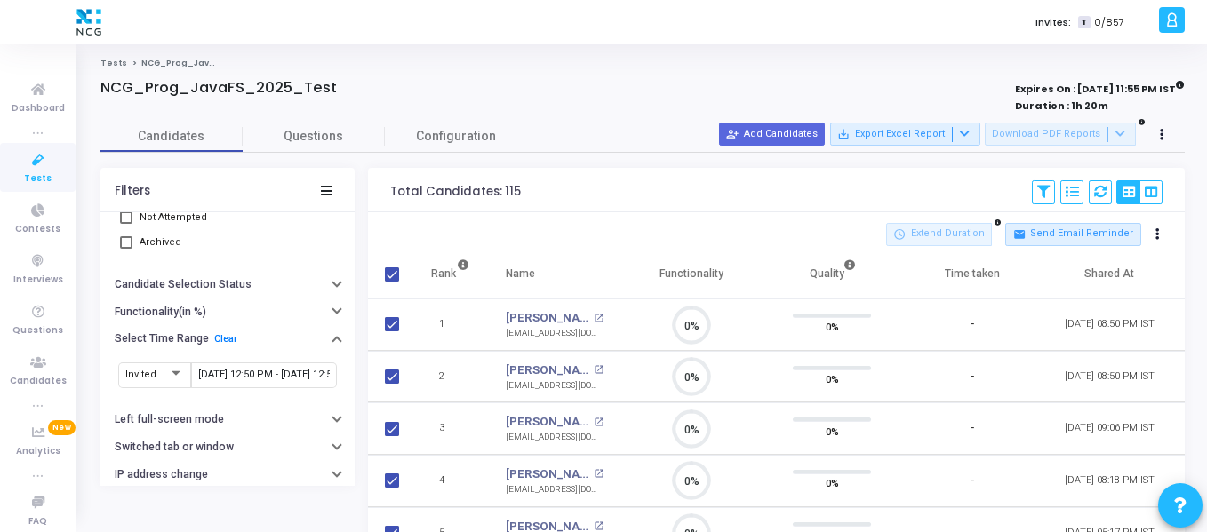
checkbox input "true"
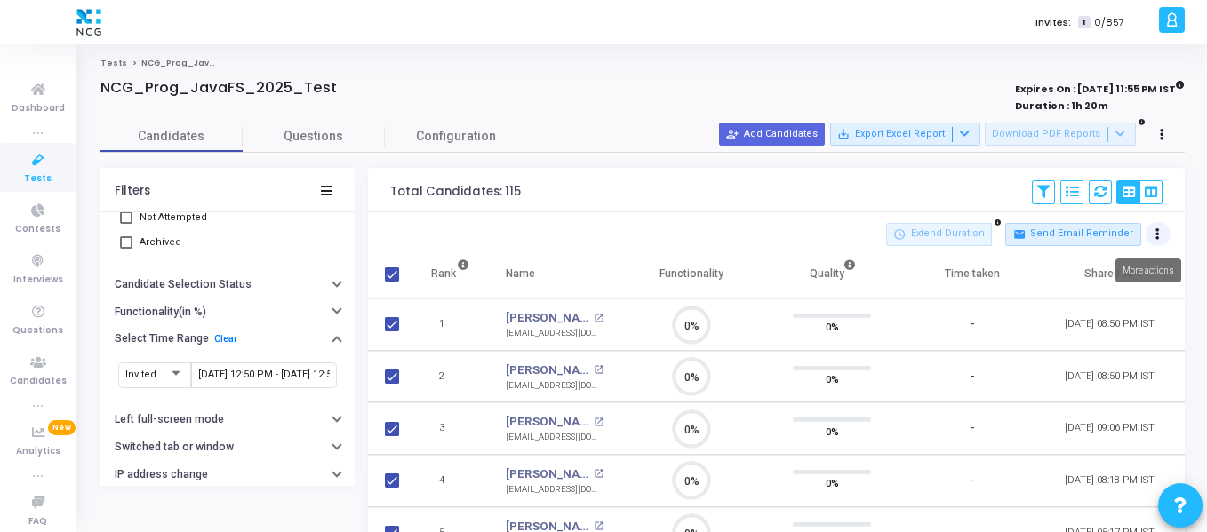
click at [1162, 236] on button at bounding box center [1158, 234] width 25 height 25
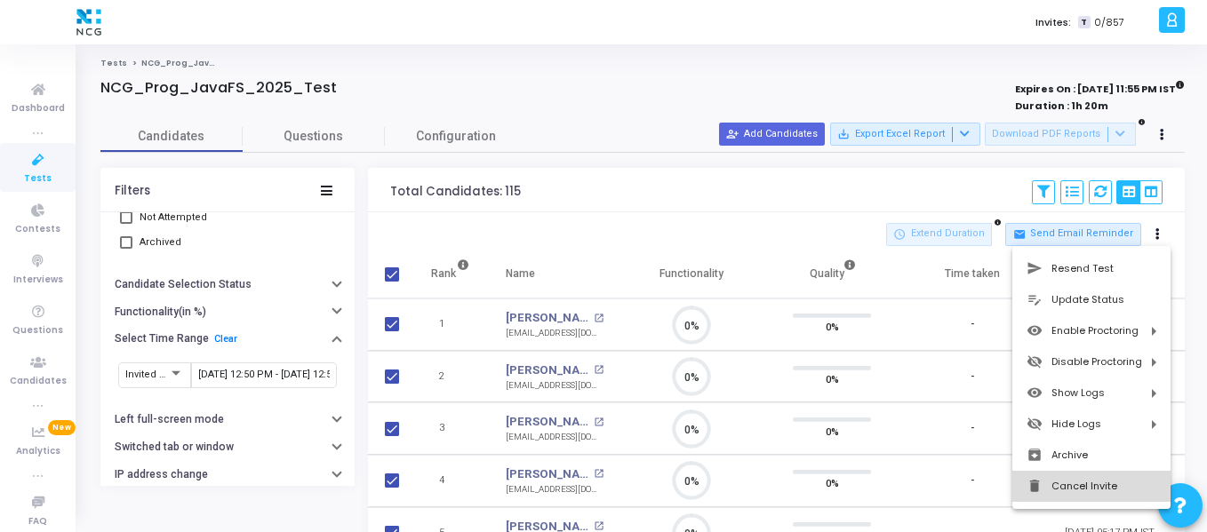
click at [1072, 493] on button "delete Cancel Invite" at bounding box center [1091, 486] width 158 height 31
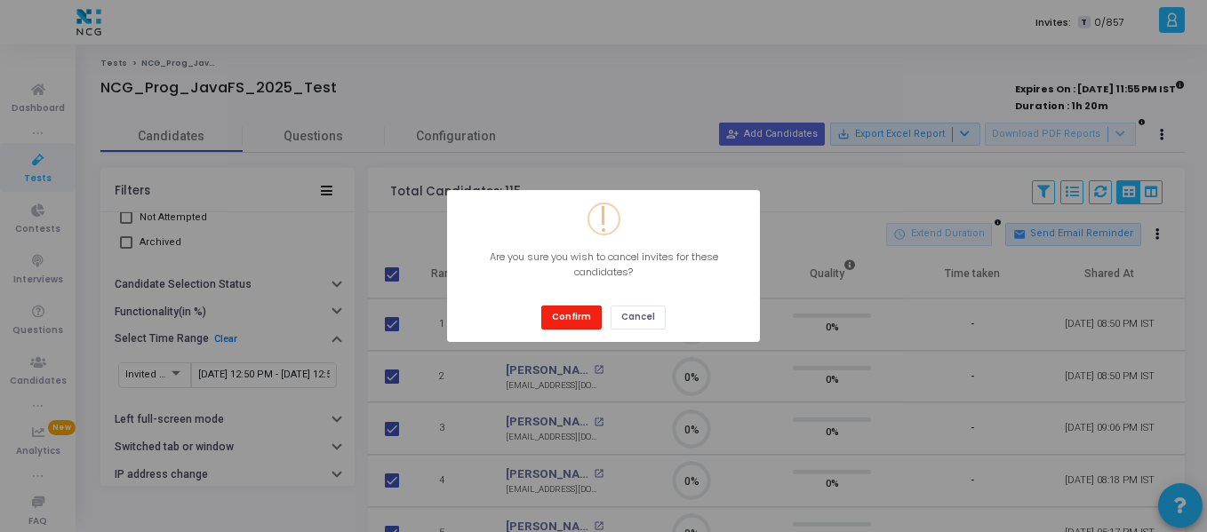
click at [564, 322] on button "Confirm" at bounding box center [571, 318] width 60 height 24
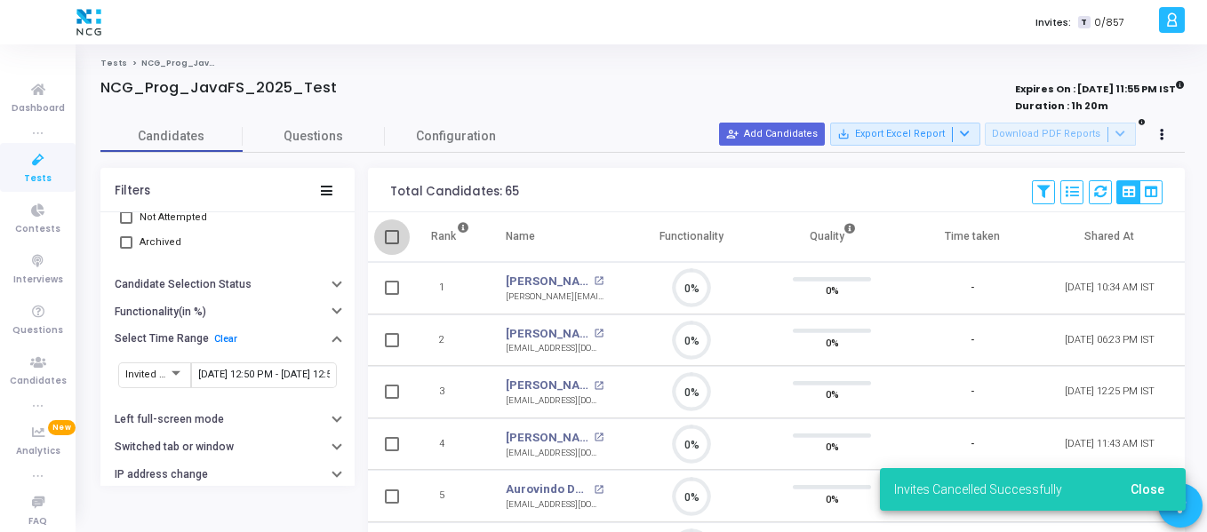
click at [395, 234] on span at bounding box center [392, 237] width 14 height 14
click at [392, 244] on input "checkbox" at bounding box center [391, 244] width 1 height 1
checkbox input "true"
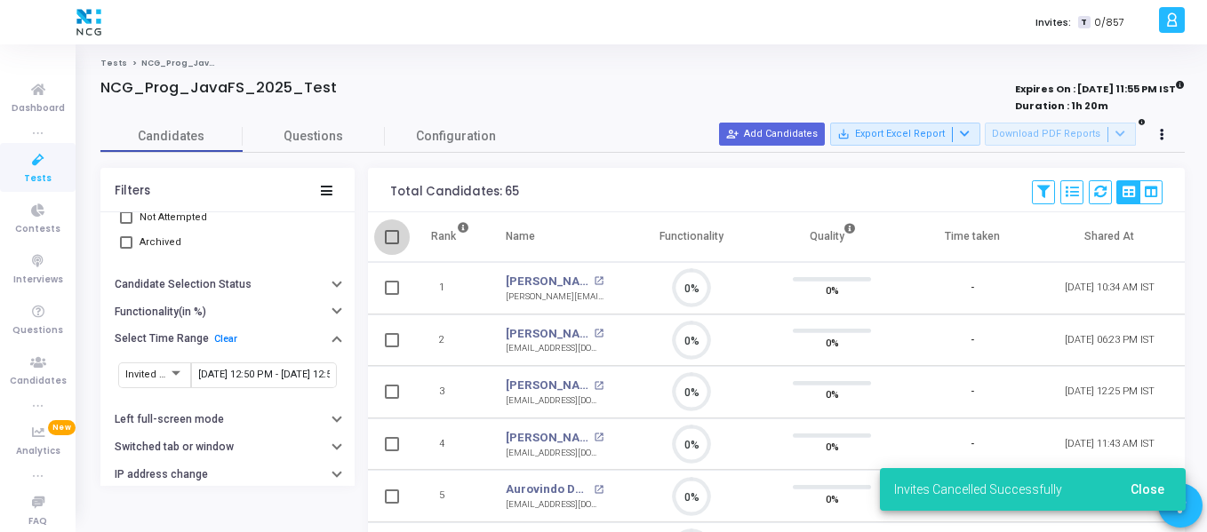
checkbox input "true"
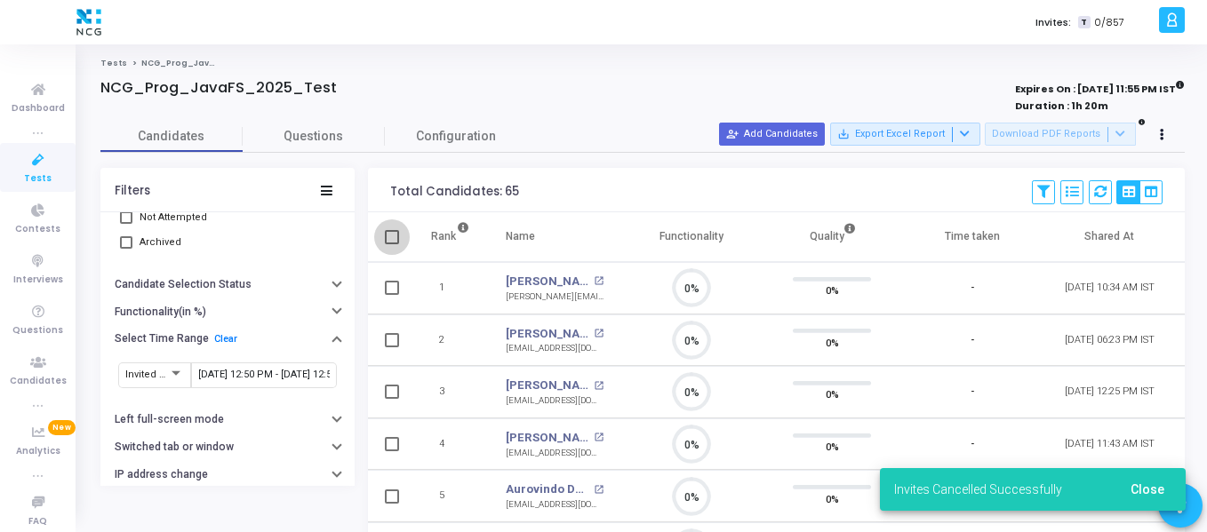
checkbox input "true"
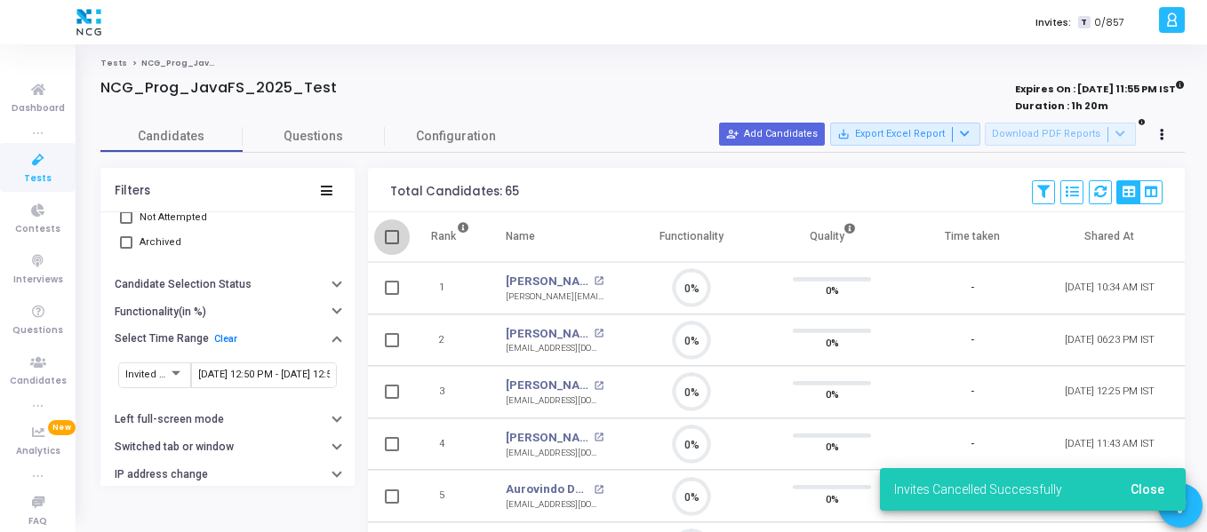
checkbox input "true"
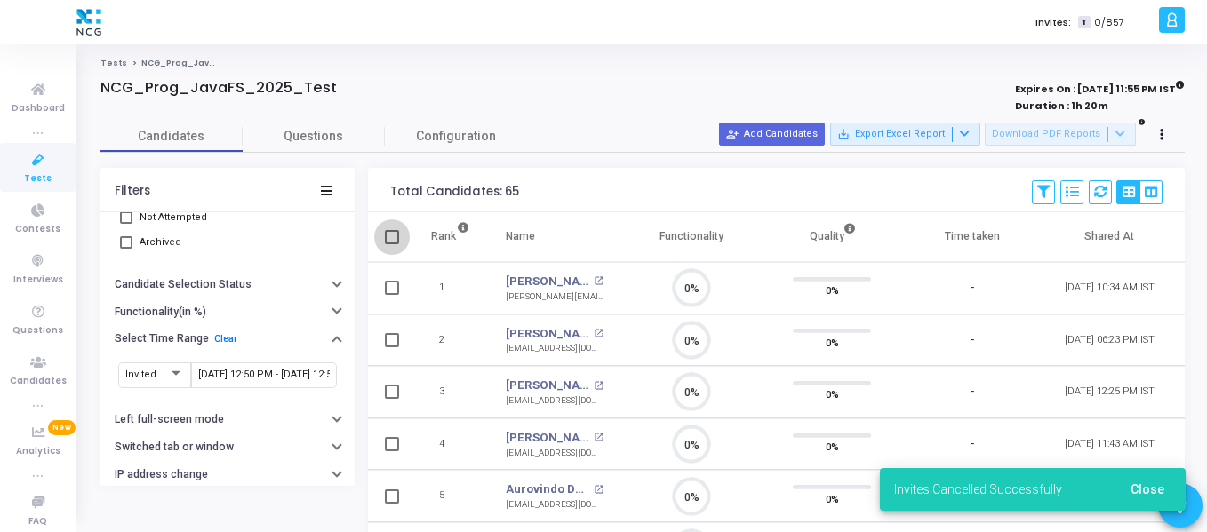
checkbox input "true"
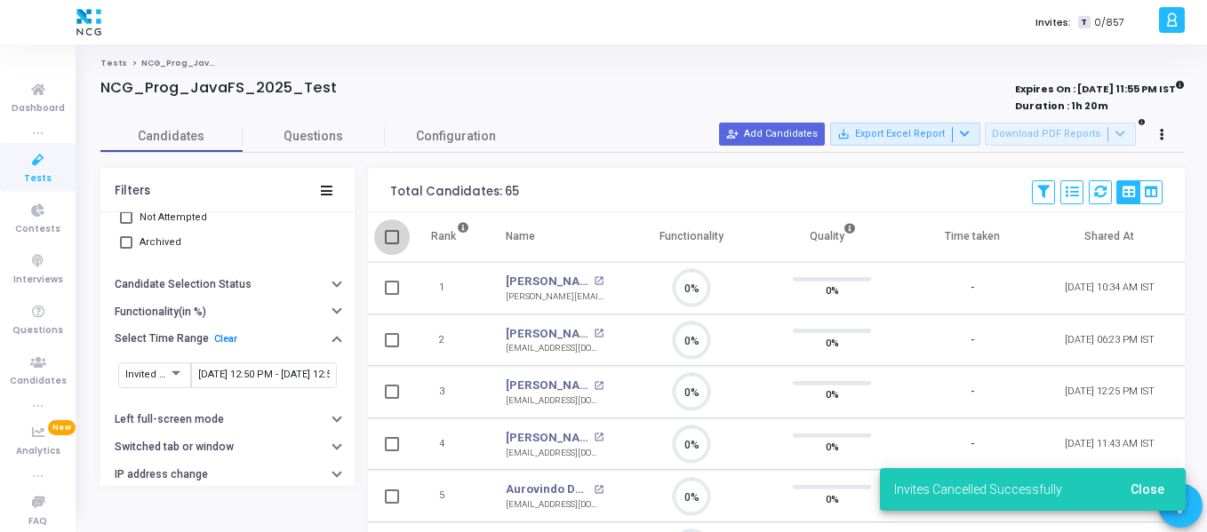
checkbox input "true"
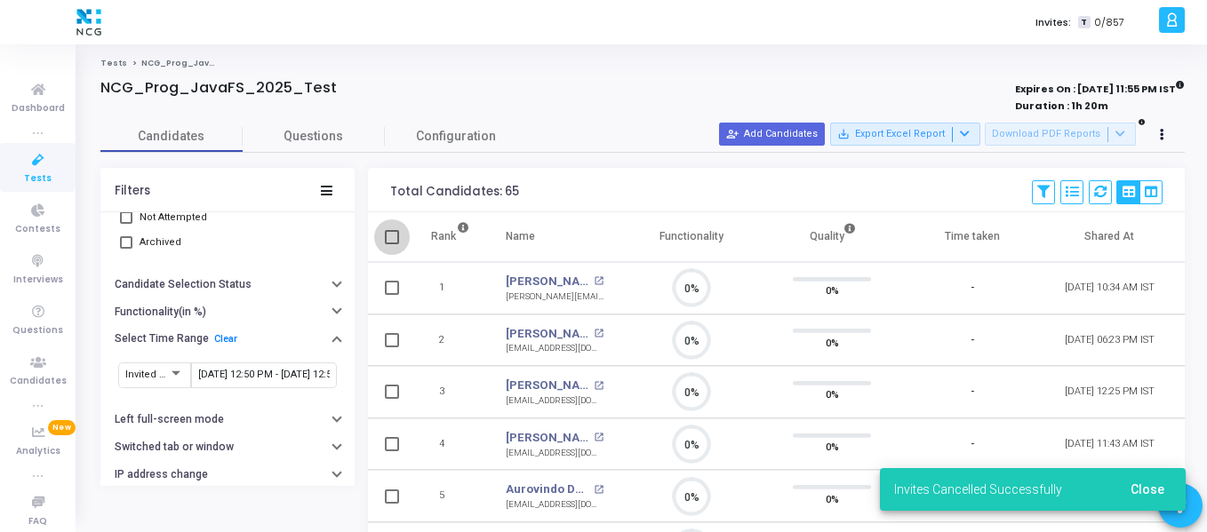
checkbox input "true"
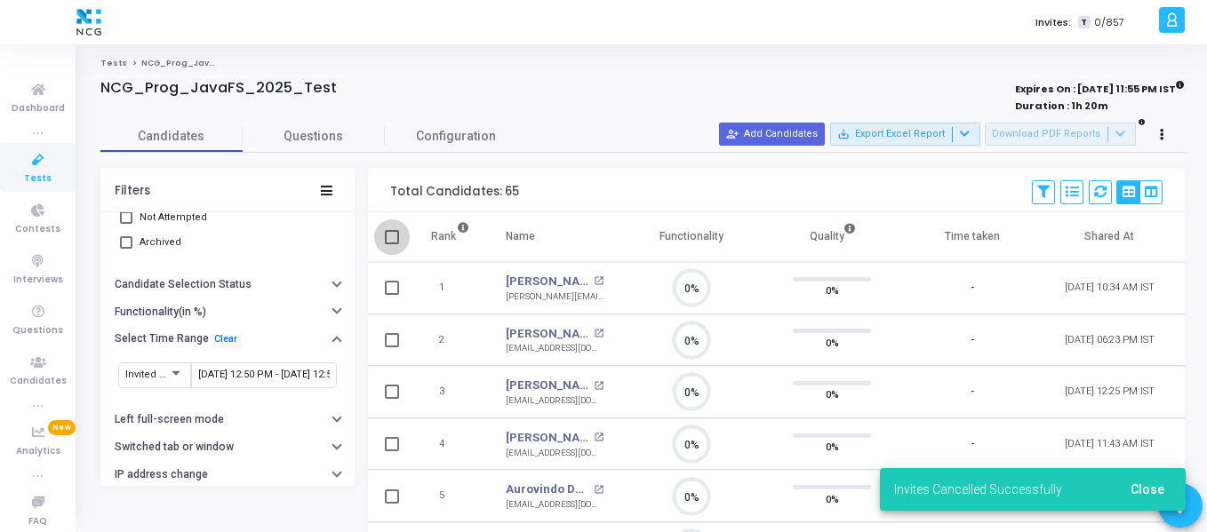
checkbox input "true"
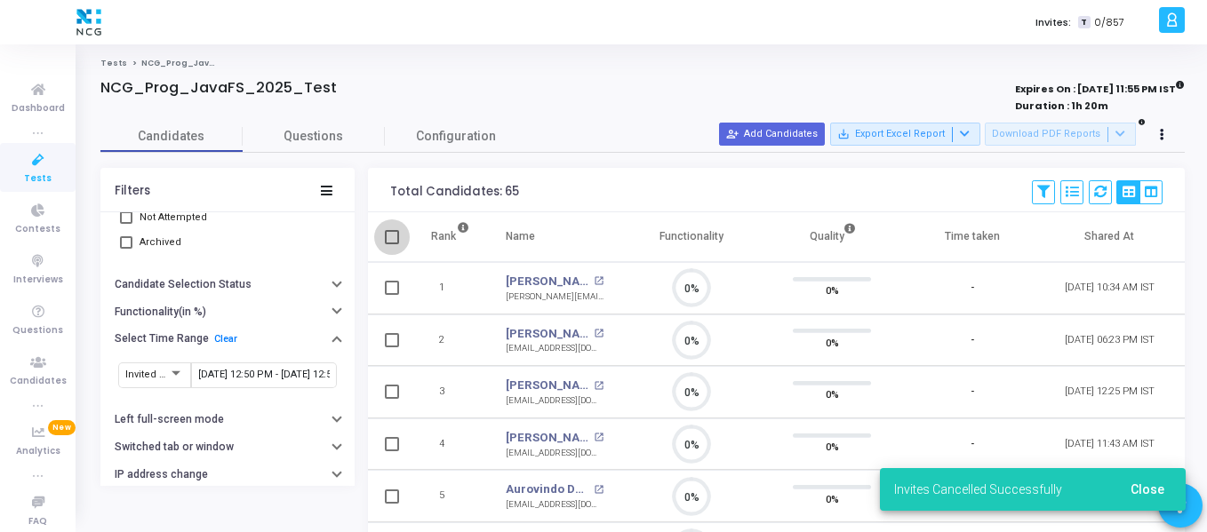
checkbox input "true"
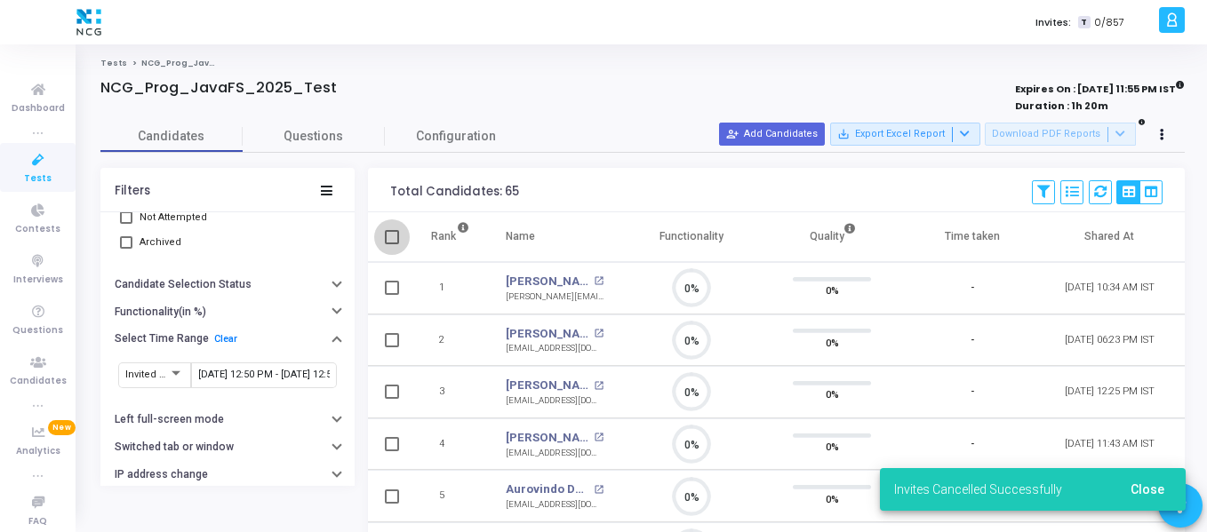
checkbox input "true"
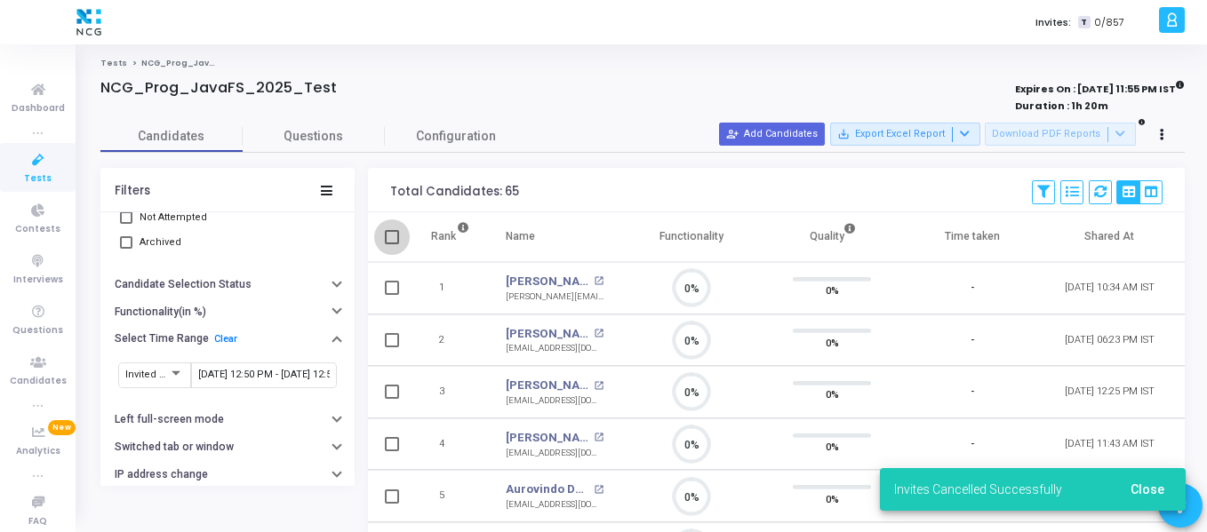
checkbox input "true"
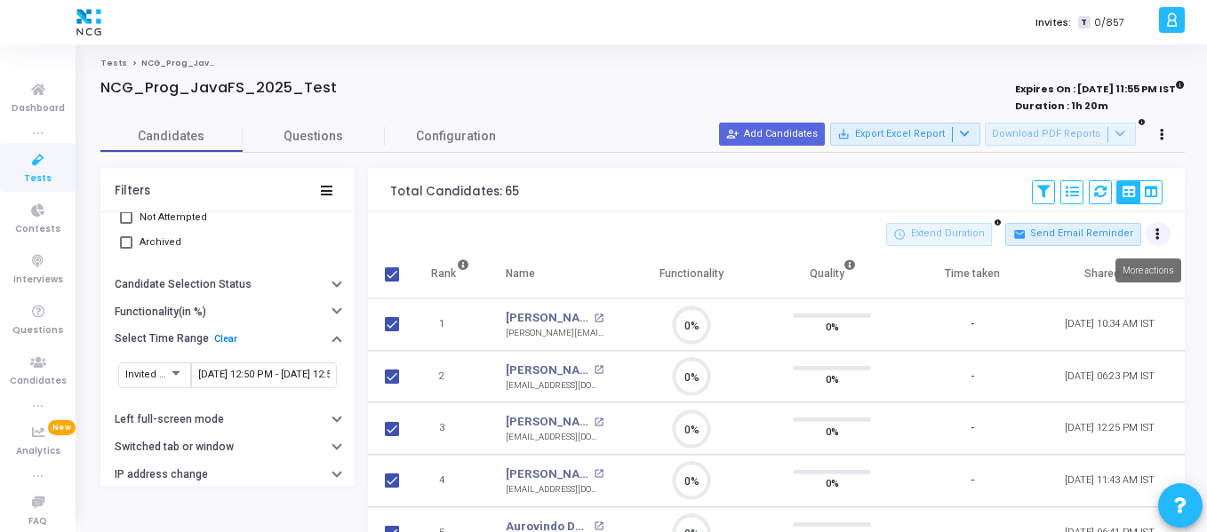
click at [1162, 233] on button at bounding box center [1158, 234] width 25 height 25
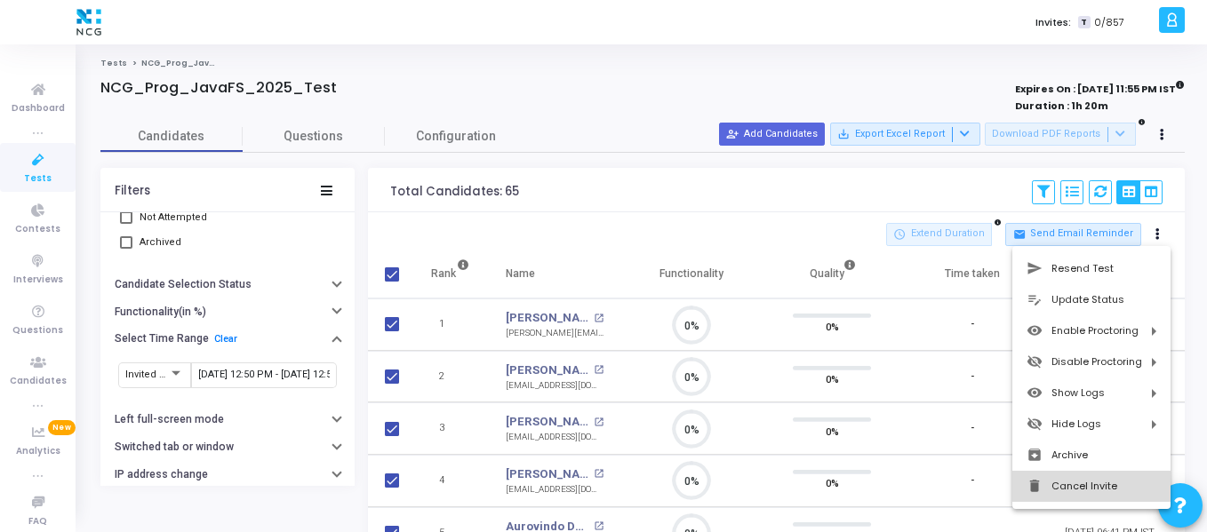
click at [1086, 490] on button "delete Cancel Invite" at bounding box center [1091, 486] width 158 height 31
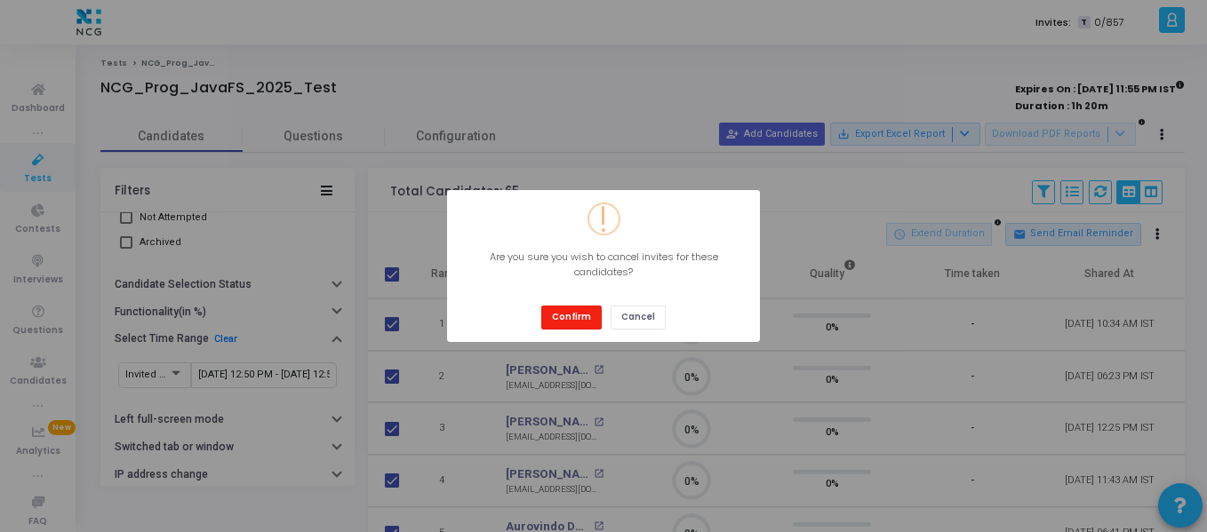
click at [552, 323] on button "Confirm" at bounding box center [571, 318] width 60 height 24
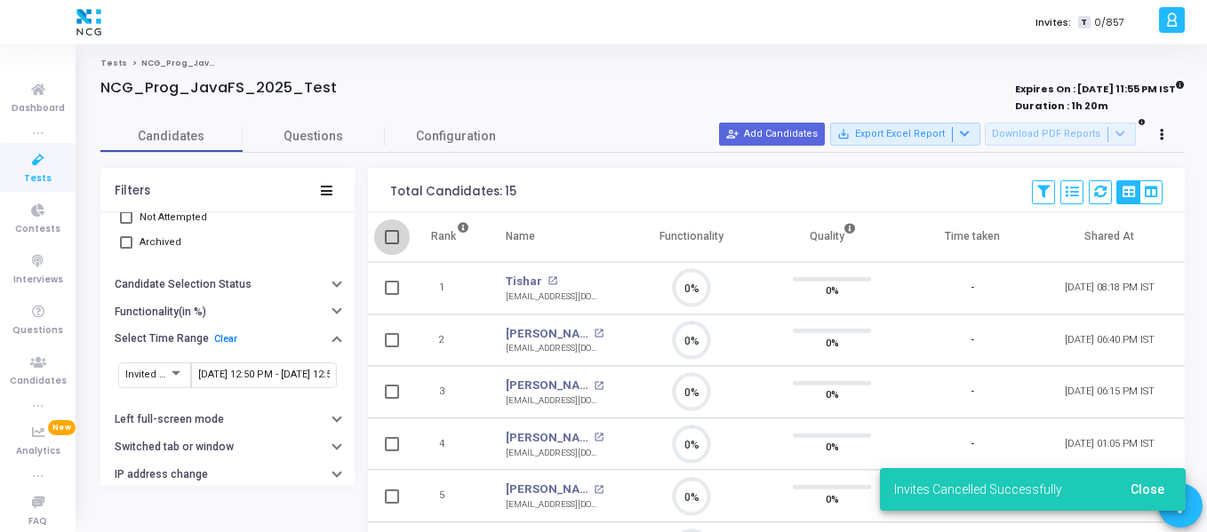
click at [393, 239] on span at bounding box center [392, 237] width 14 height 14
click at [392, 244] on input "checkbox" at bounding box center [391, 244] width 1 height 1
checkbox input "true"
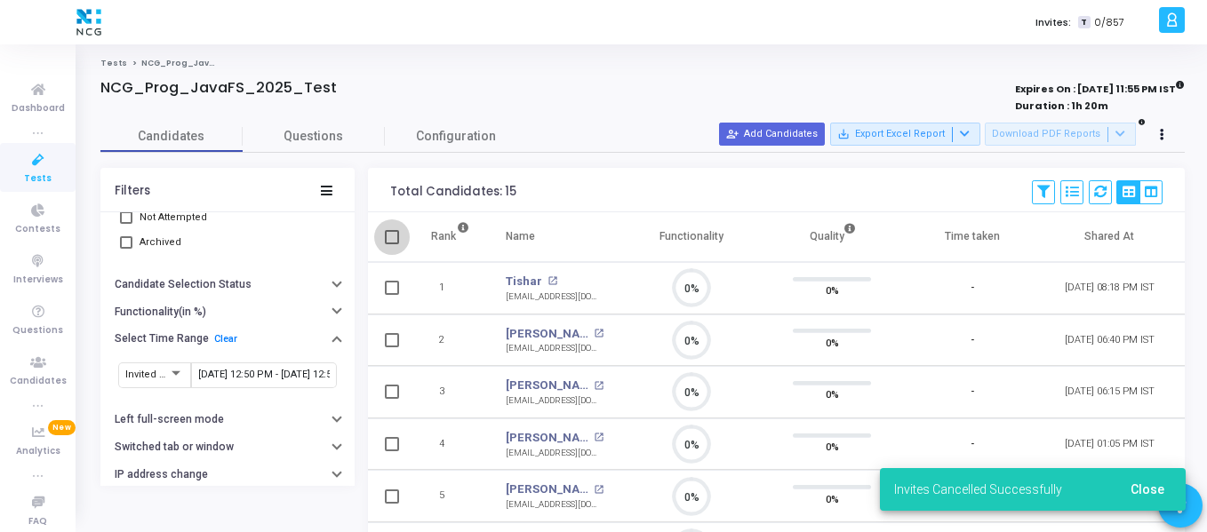
checkbox input "true"
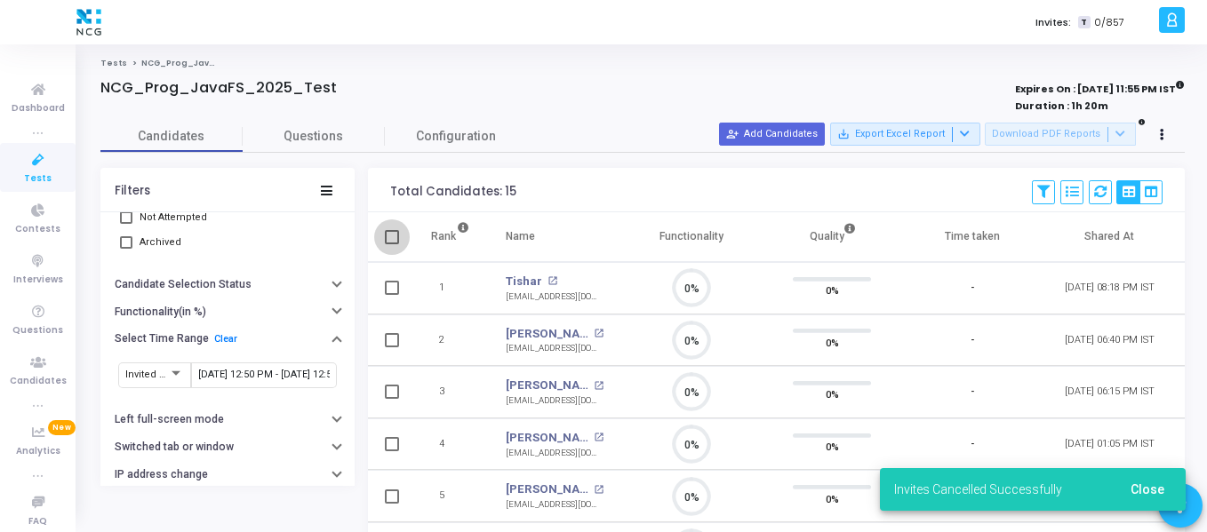
checkbox input "true"
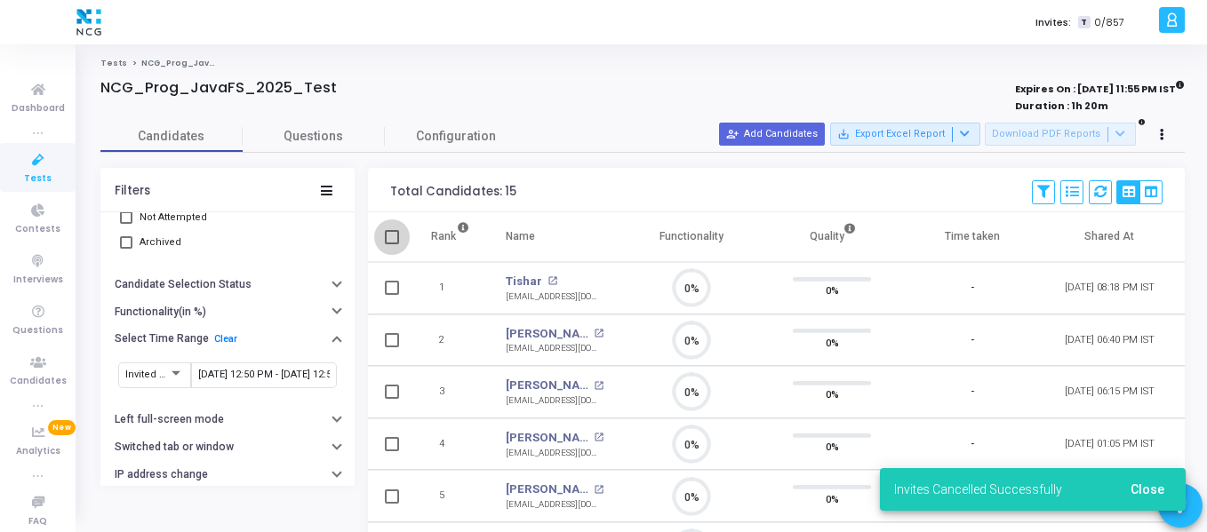
checkbox input "true"
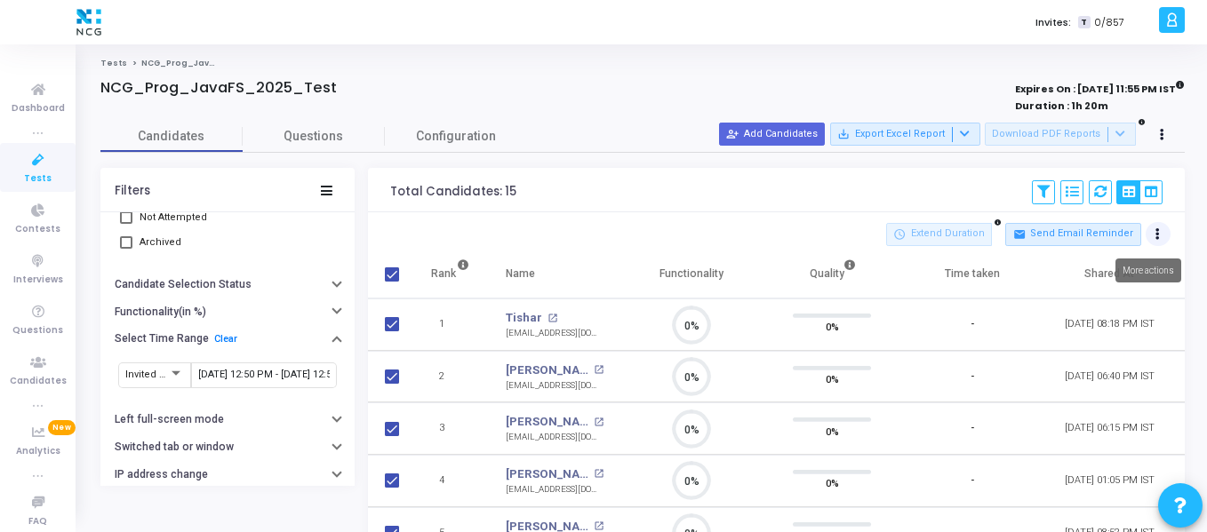
click at [1167, 233] on button at bounding box center [1158, 234] width 25 height 25
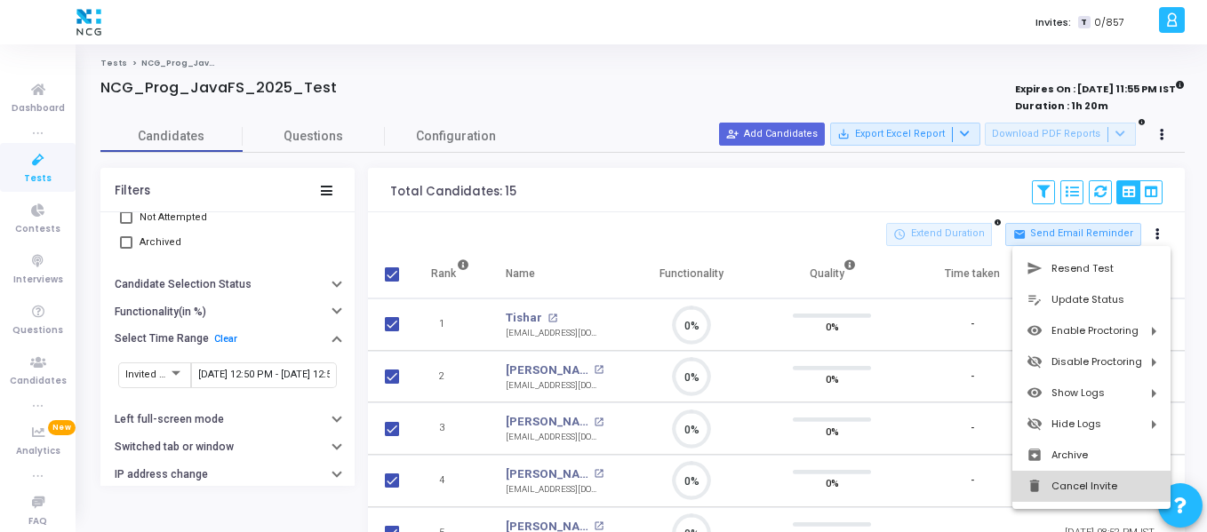
click at [1069, 502] on button "delete Cancel Invite" at bounding box center [1091, 486] width 158 height 31
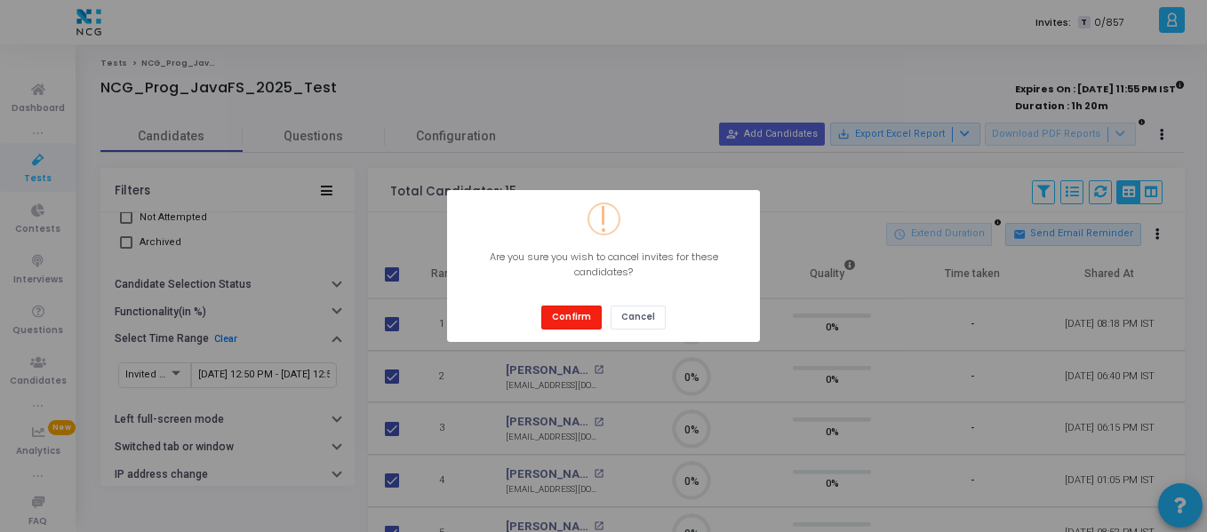
click at [581, 325] on button "Confirm" at bounding box center [571, 318] width 60 height 24
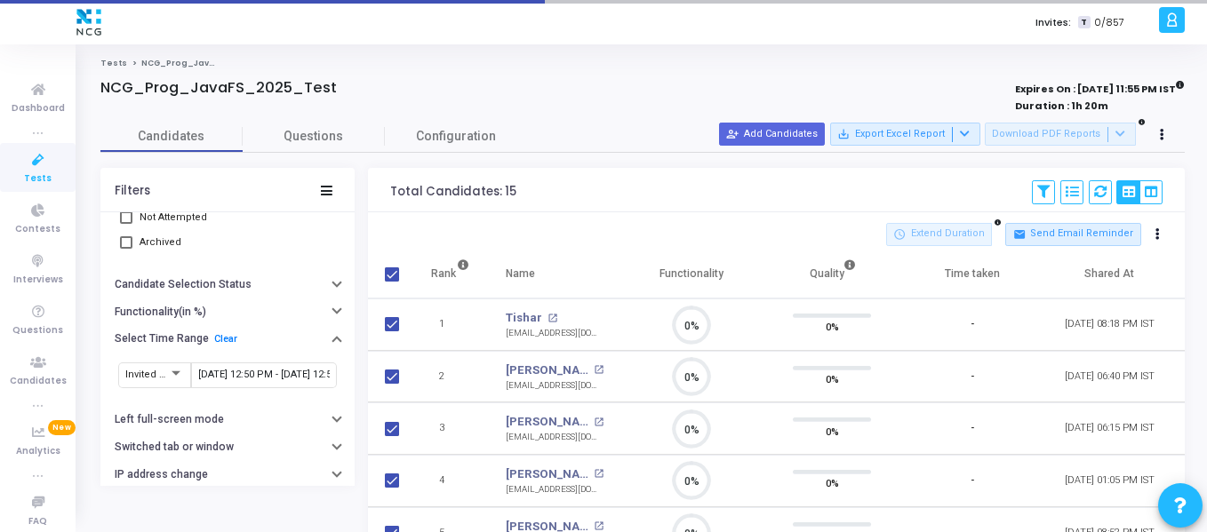
checkbox input "false"
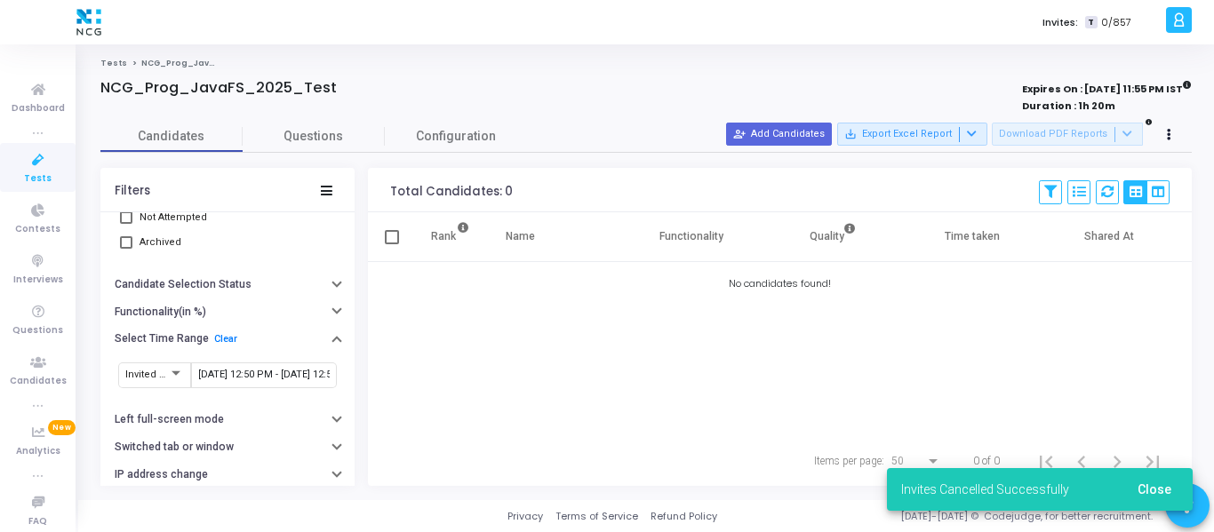
click at [35, 166] on icon at bounding box center [38, 160] width 37 height 22
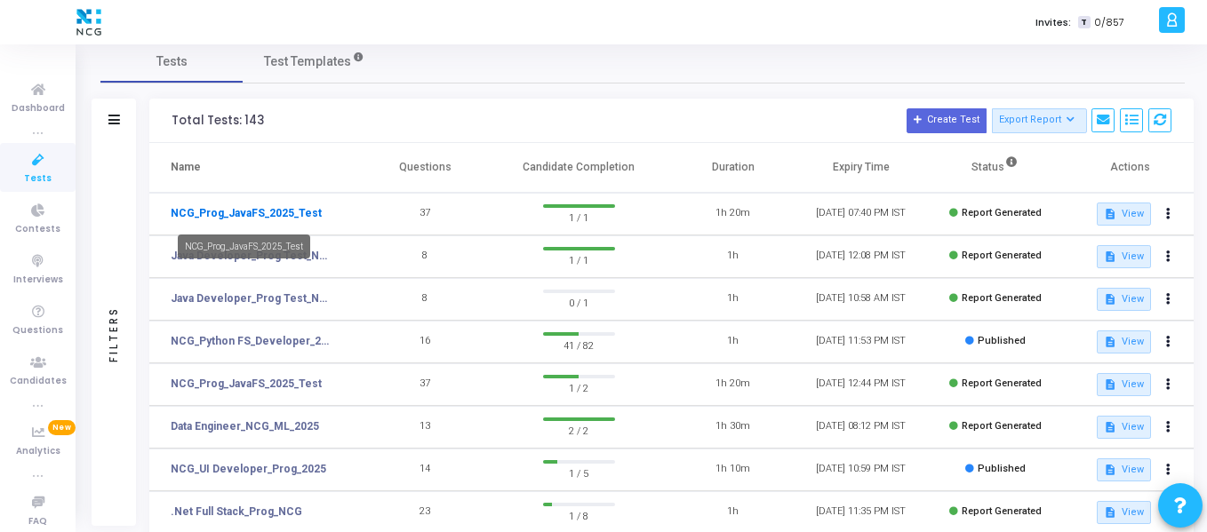
click at [299, 210] on link "NCG_Prog_JavaFS_2025_Test" at bounding box center [246, 213] width 151 height 16
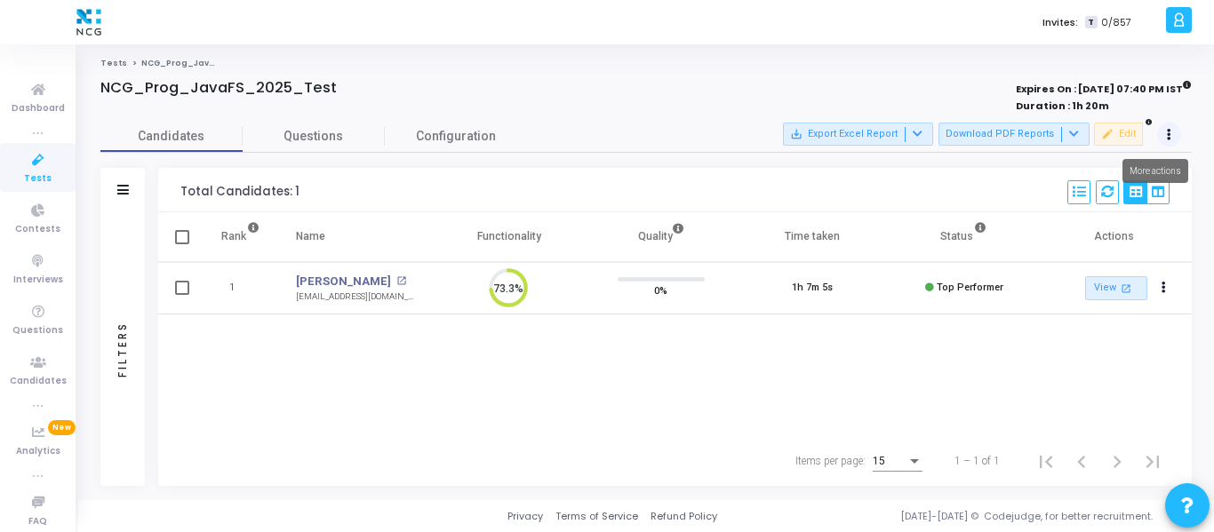
click at [1169, 132] on icon at bounding box center [1169, 135] width 4 height 9
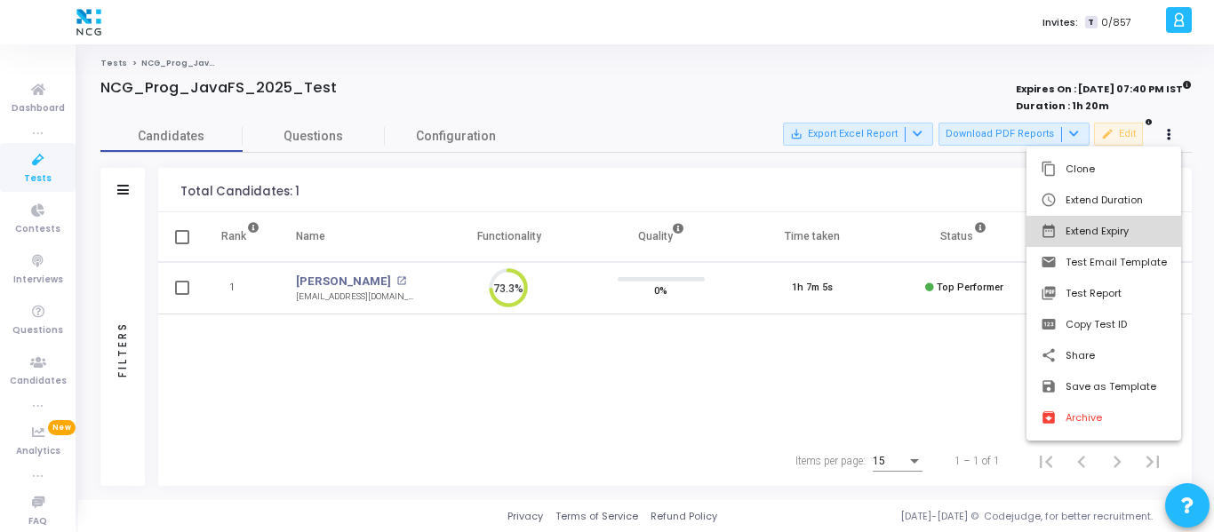
click at [1121, 242] on button "date_range Extend Expiry" at bounding box center [1103, 231] width 155 height 31
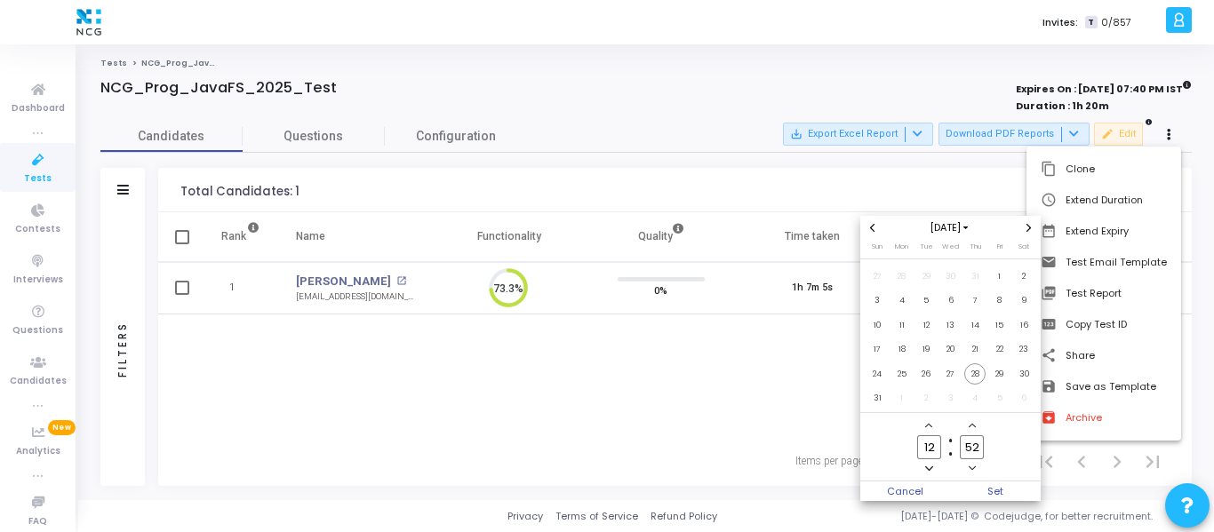
click at [1030, 225] on icon "Next month" at bounding box center [1028, 227] width 7 height 7
click at [882, 372] on span "28" at bounding box center [878, 374] width 22 height 22
click at [991, 488] on span "Set" at bounding box center [996, 492] width 91 height 20
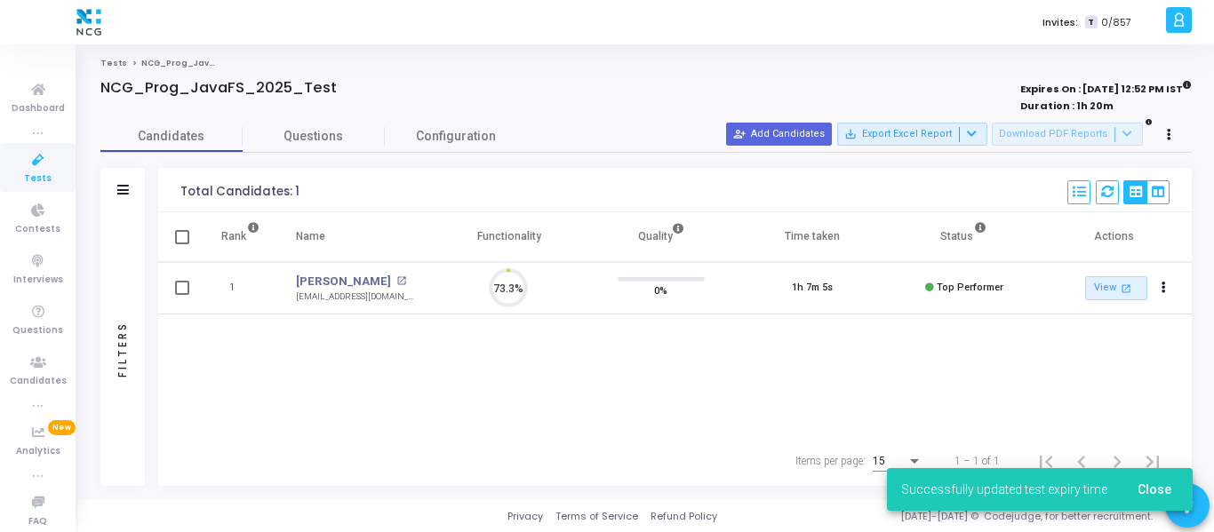
scroll to position [37, 45]
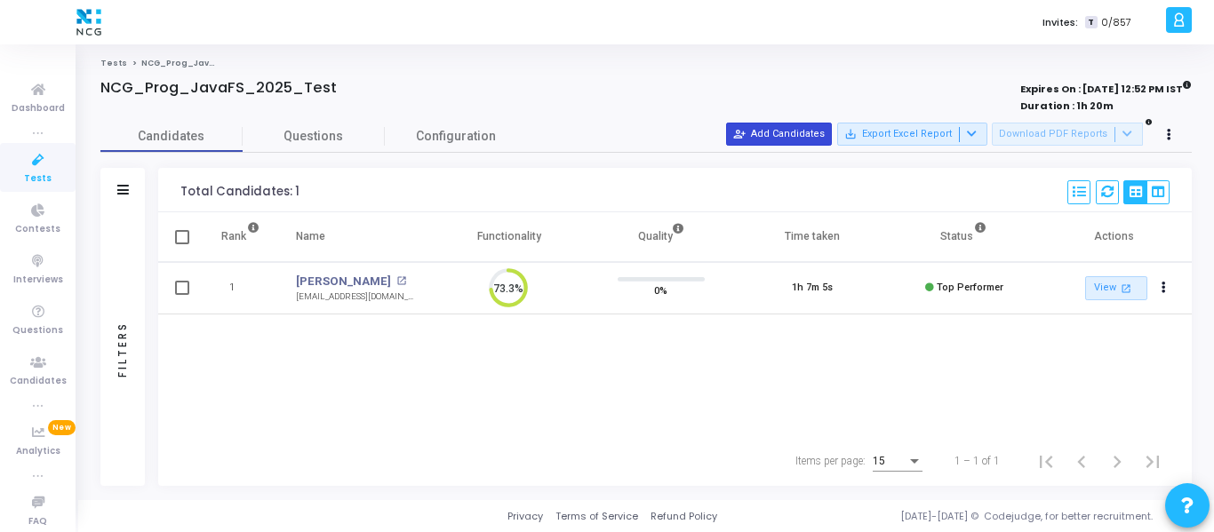
click at [748, 130] on button "person_add_alt Add Candidates" at bounding box center [779, 134] width 106 height 23
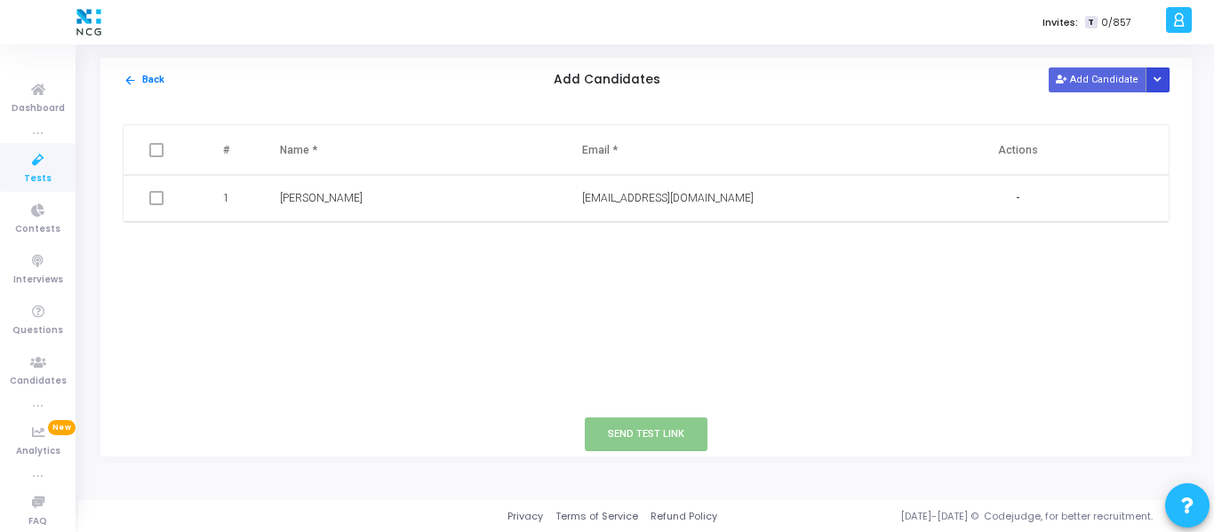
click at [1164, 82] on button "Button group with nested dropdown" at bounding box center [1158, 80] width 25 height 24
drag, startPoint x: 1144, startPoint y: 129, endPoint x: 1127, endPoint y: 116, distance: 21.5
click at [1127, 116] on div "Upload Candidate List" at bounding box center [1094, 114] width 137 height 44
click at [1127, 116] on button "Upload Candidate List" at bounding box center [1094, 114] width 136 height 24
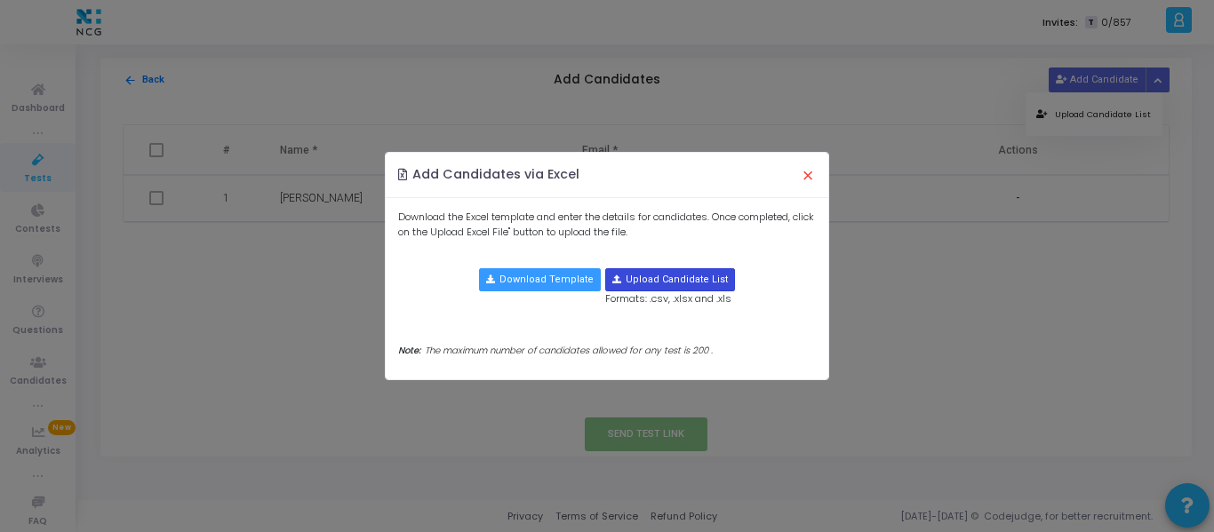
click at [698, 278] on input "file" at bounding box center [670, 279] width 128 height 21
type input "C:\fakepath\CodeJudge Test_Java.csv"
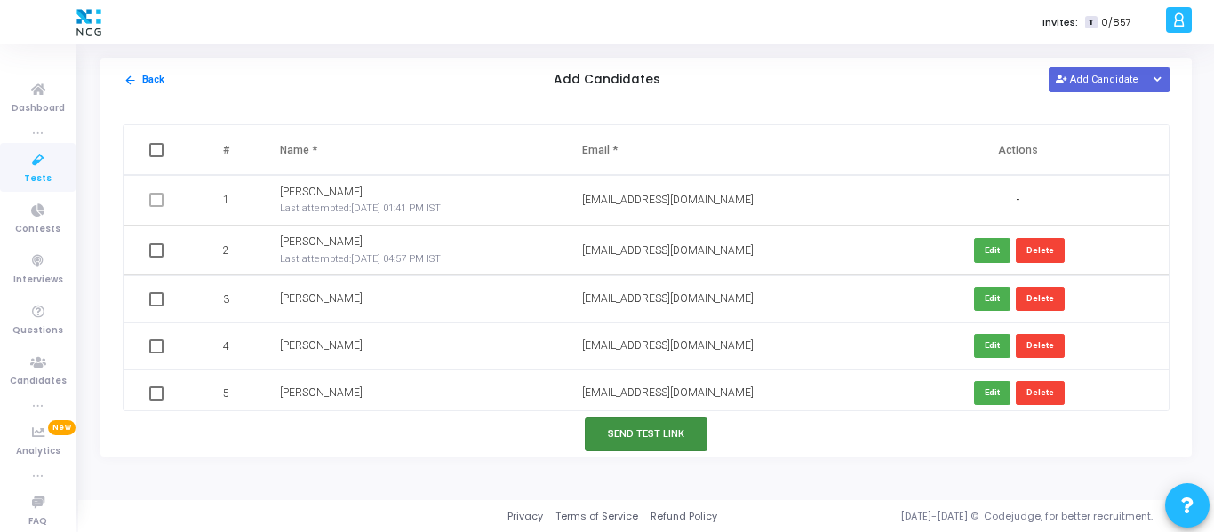
click at [634, 430] on button "Send Test Link" at bounding box center [646, 434] width 123 height 33
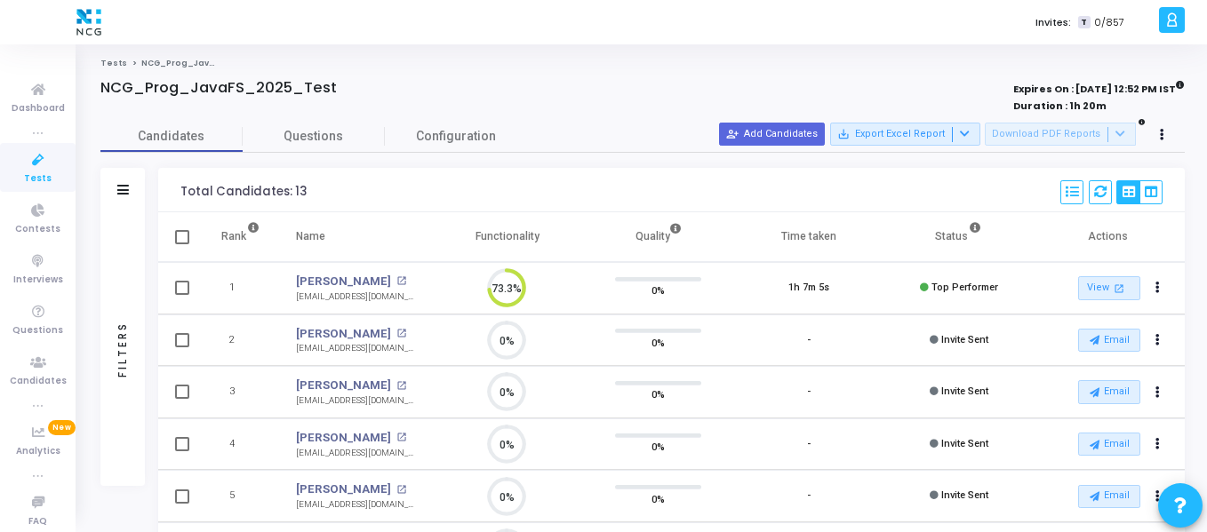
click at [43, 174] on span "Tests" at bounding box center [38, 179] width 28 height 15
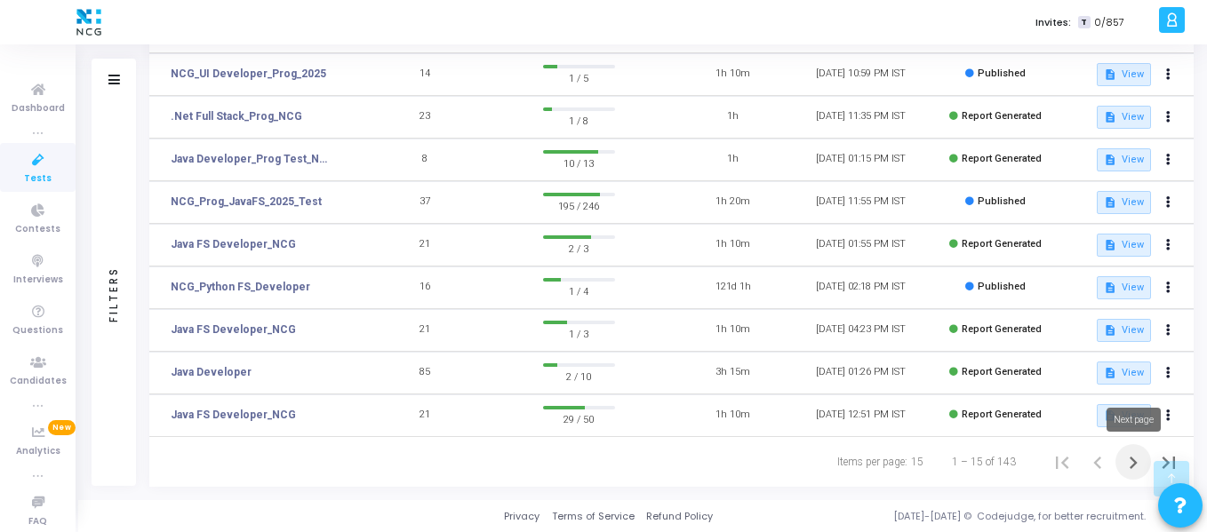
click at [1134, 462] on icon "Next page" at bounding box center [1133, 463] width 25 height 25
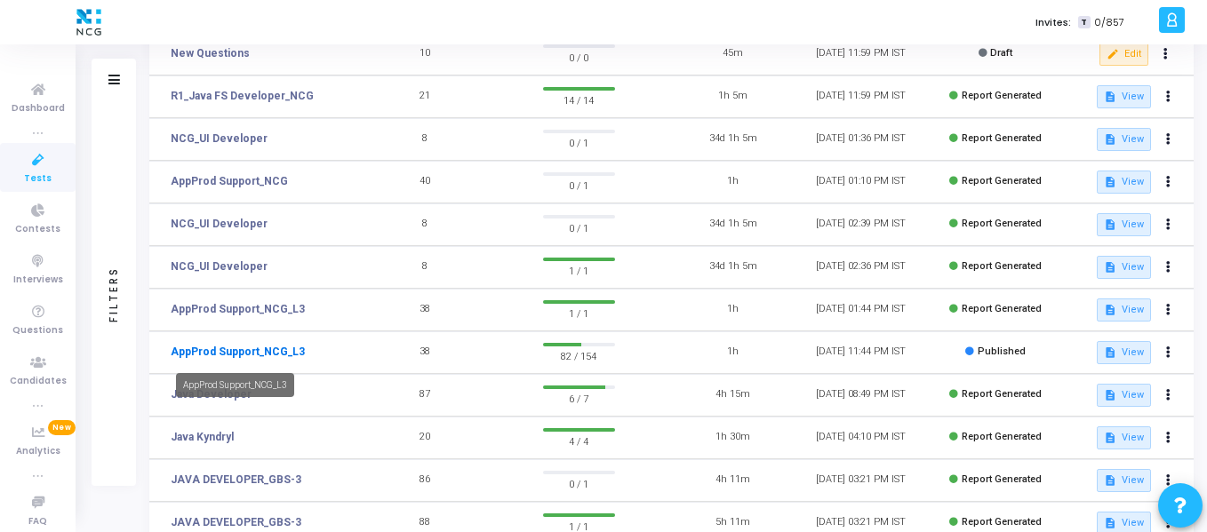
click at [276, 347] on link "AppProd Support_NCG_L3" at bounding box center [238, 352] width 134 height 16
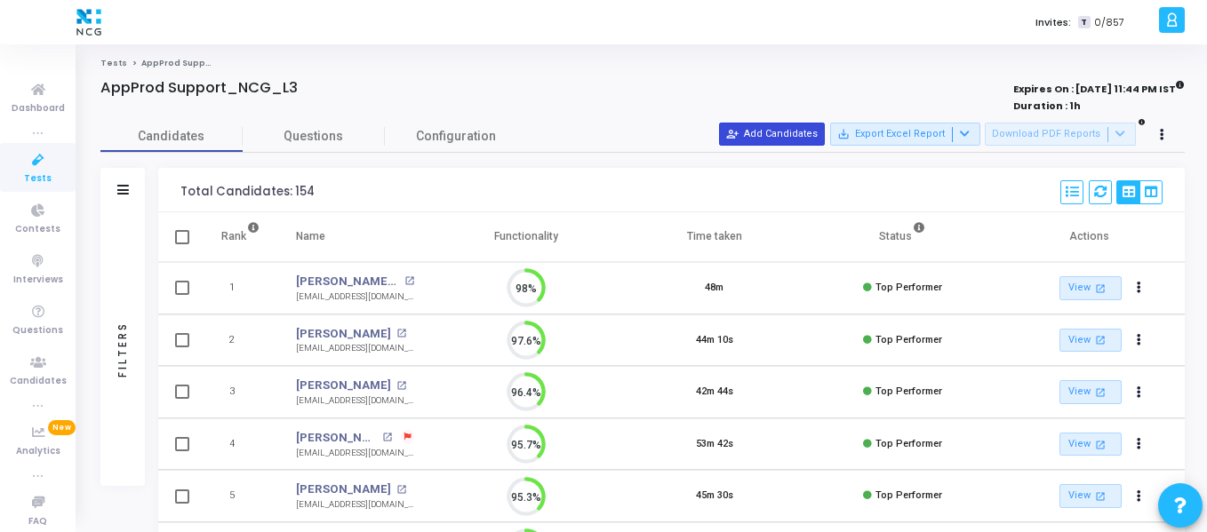
click at [795, 133] on button "person_add_alt Add Candidates" at bounding box center [772, 134] width 106 height 23
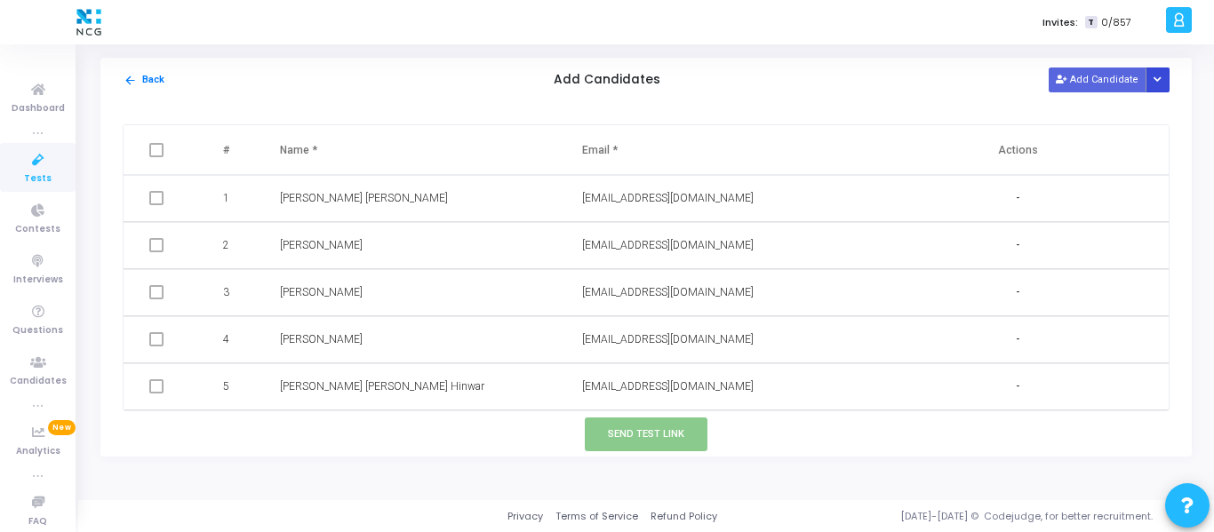
click at [1160, 85] on button "Button group with nested dropdown" at bounding box center [1158, 80] width 25 height 24
click at [1125, 109] on button "Upload Candidate List" at bounding box center [1094, 114] width 136 height 24
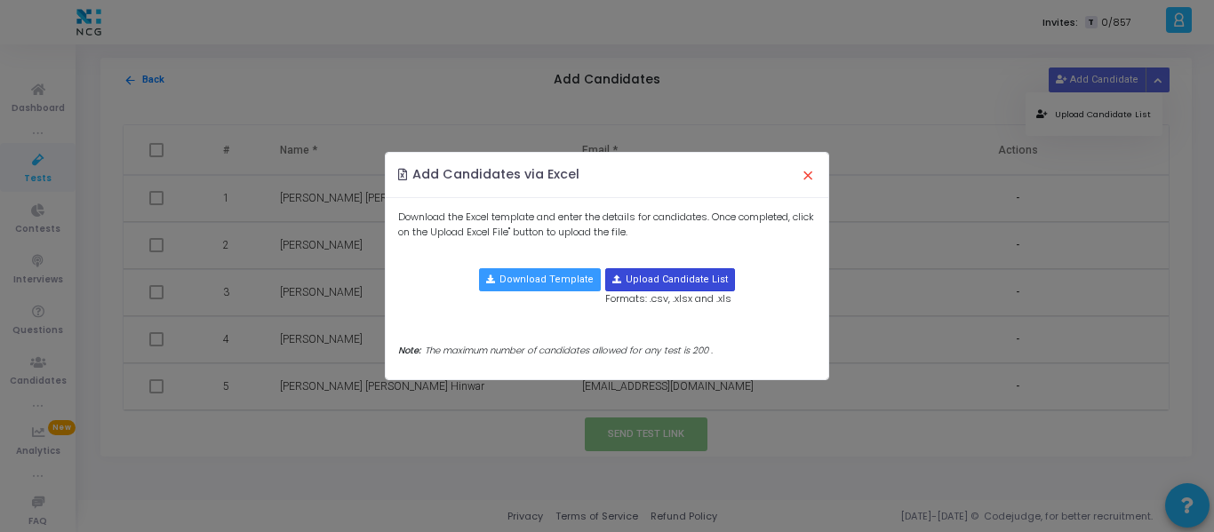
click at [679, 276] on input "file" at bounding box center [670, 279] width 128 height 21
type input "C:\fakepath\CodeJudge Test _Prod Support.csv"
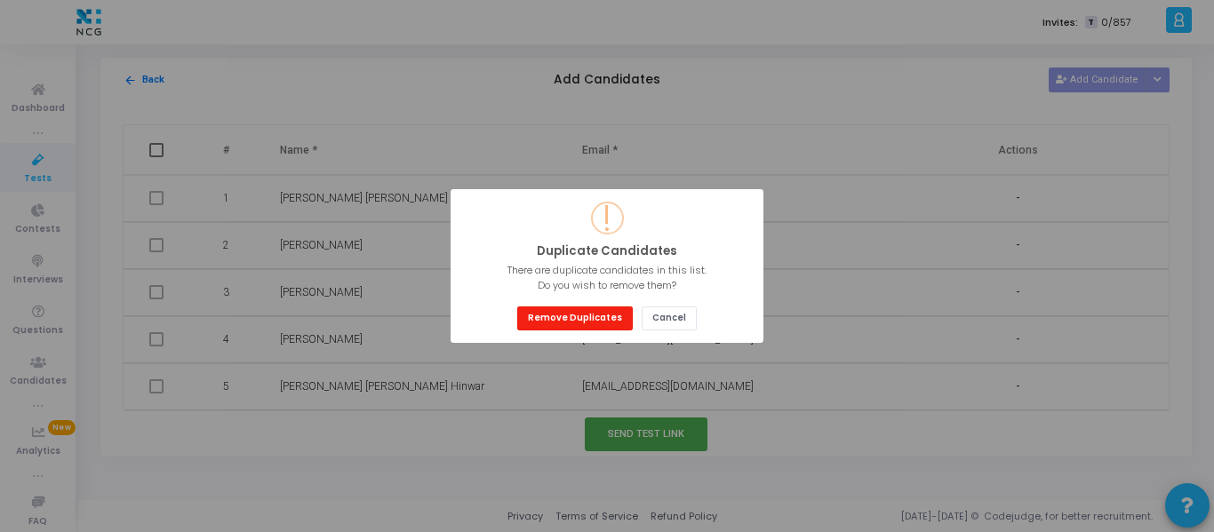
click at [587, 308] on button "Remove Duplicates" at bounding box center [575, 319] width 116 height 24
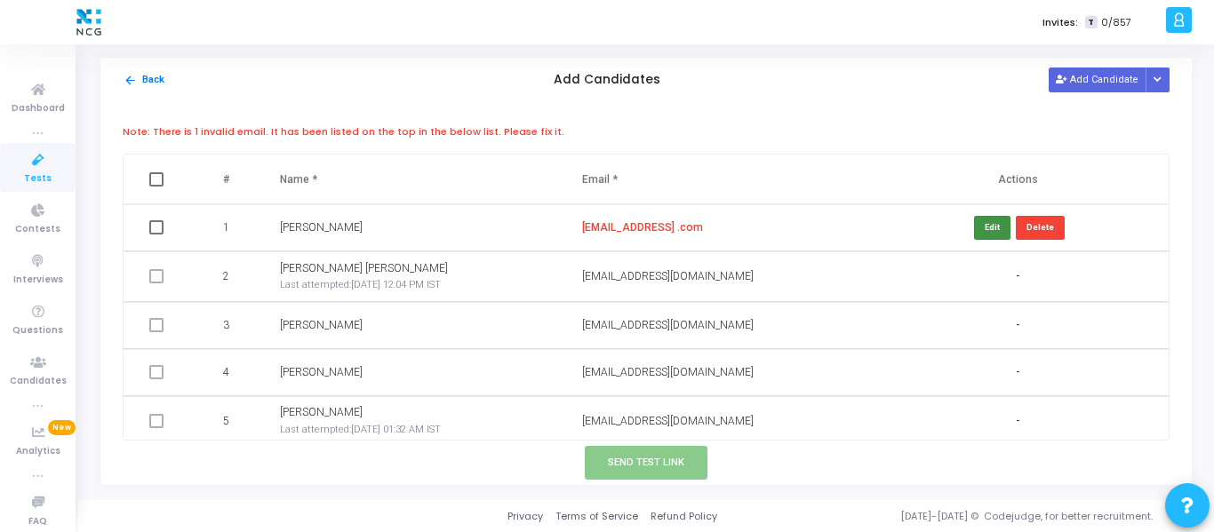
click at [976, 221] on button "Edit" at bounding box center [992, 228] width 36 height 24
click at [690, 229] on input "[EMAIL_ADDRESS] .com" at bounding box center [674, 227] width 184 height 29
type input "[EMAIL_ADDRESS][DOMAIN_NAME]"
click at [974, 232] on button "Save" at bounding box center [989, 228] width 43 height 24
click at [710, 227] on input "[EMAIL_ADDRESS][DOMAIN_NAME]" at bounding box center [674, 227] width 184 height 29
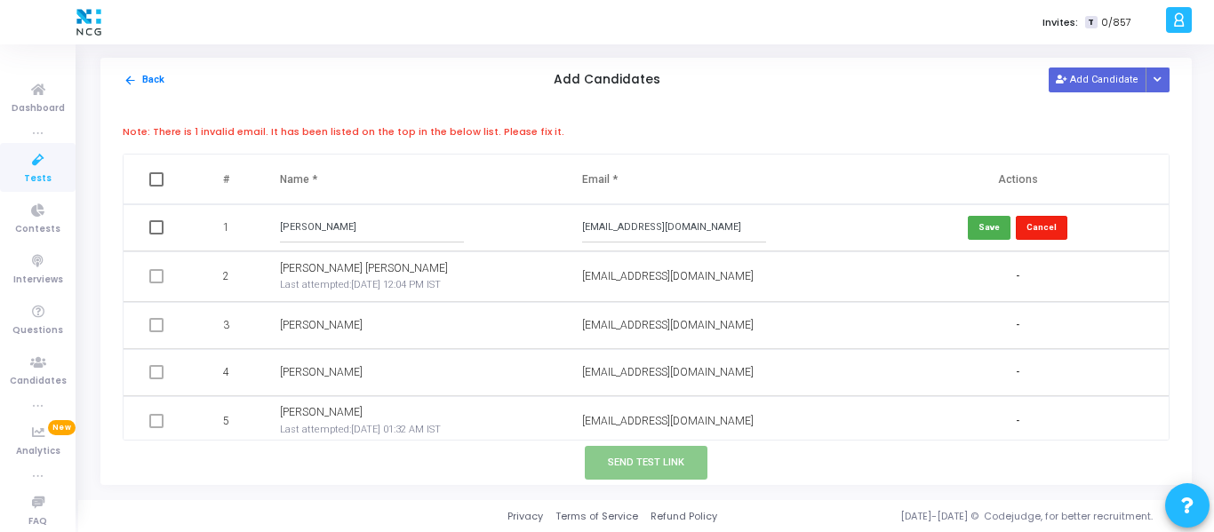
click at [1032, 227] on button "Cancel" at bounding box center [1042, 228] width 52 height 24
click at [1048, 229] on button "Delete" at bounding box center [1040, 228] width 49 height 24
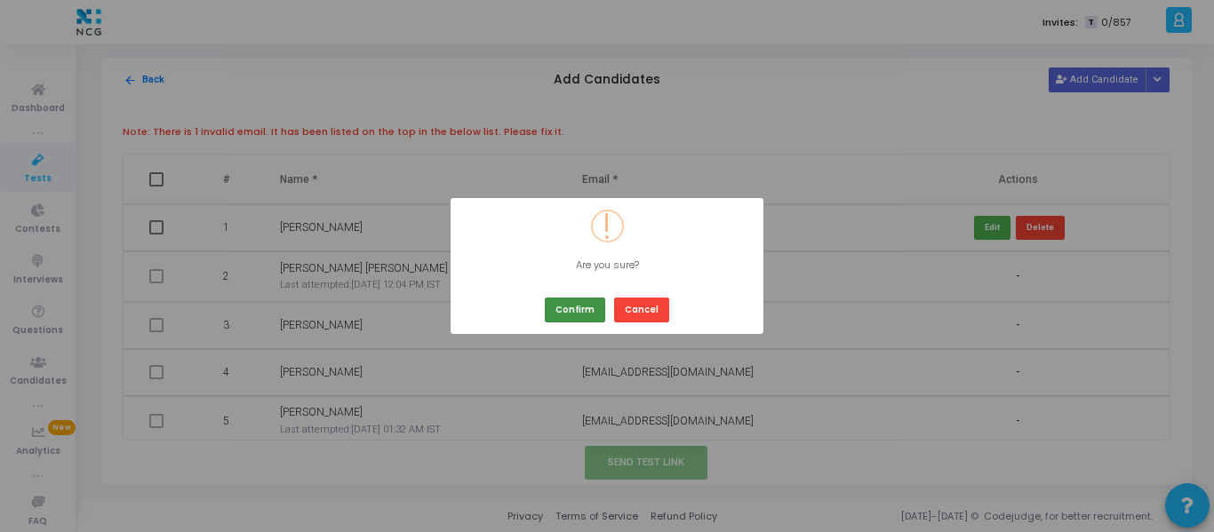
click at [577, 312] on button "Confirm" at bounding box center [575, 310] width 60 height 24
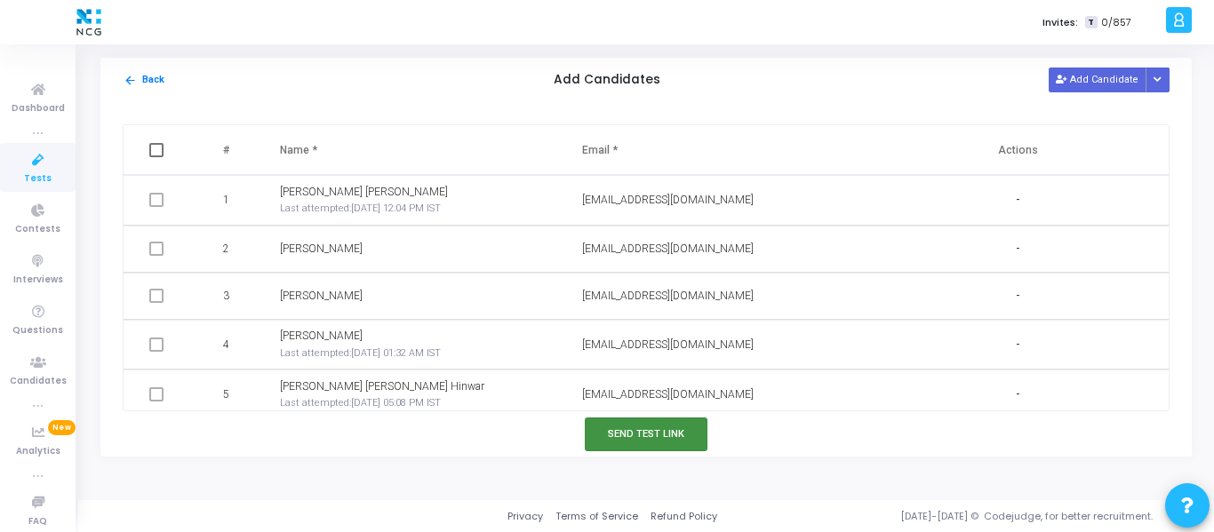
click at [675, 437] on button "Send Test Link" at bounding box center [646, 434] width 123 height 33
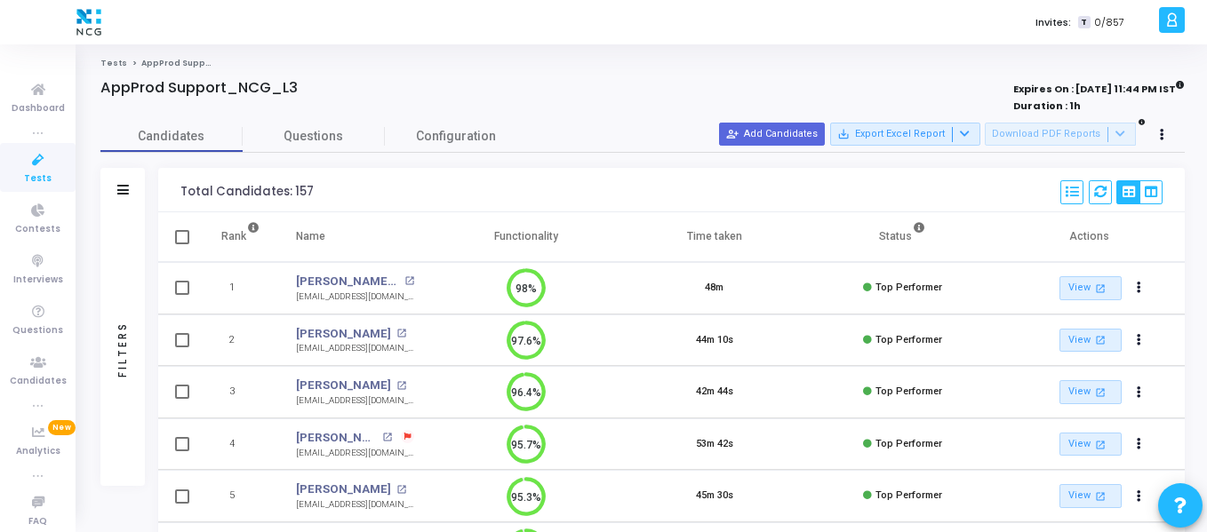
scroll to position [8, 8]
click at [30, 361] on icon at bounding box center [38, 363] width 37 height 22
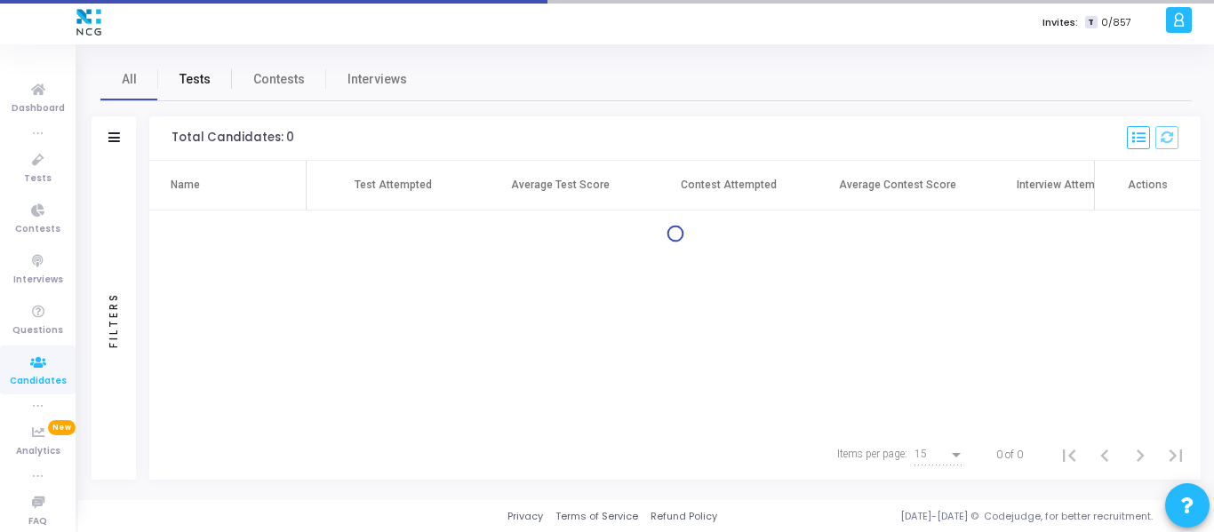
click at [193, 84] on span "Tests" at bounding box center [195, 79] width 31 height 19
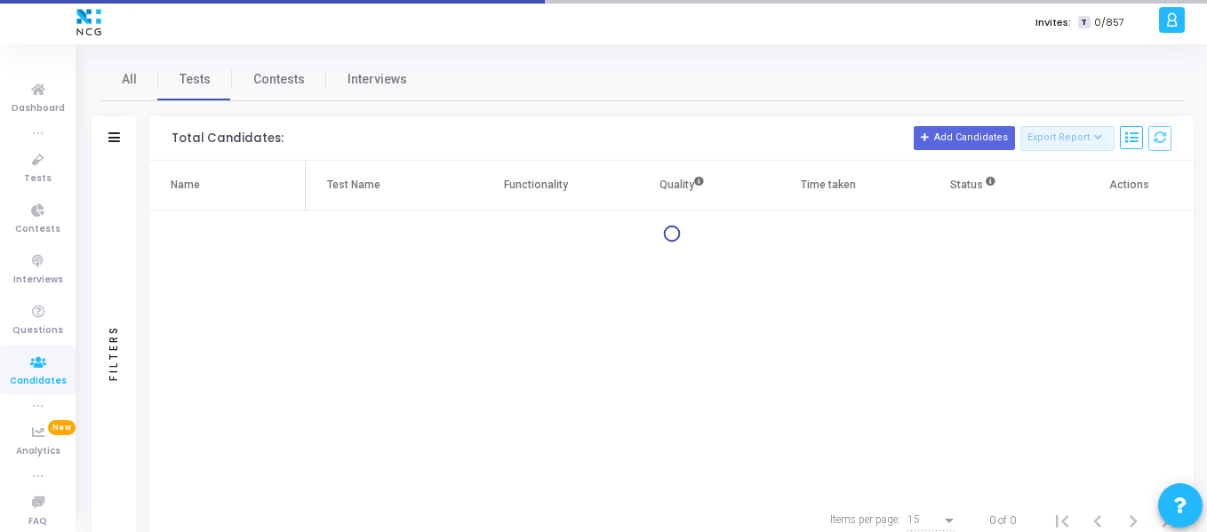
click at [122, 135] on div "Filters" at bounding box center [114, 138] width 44 height 44
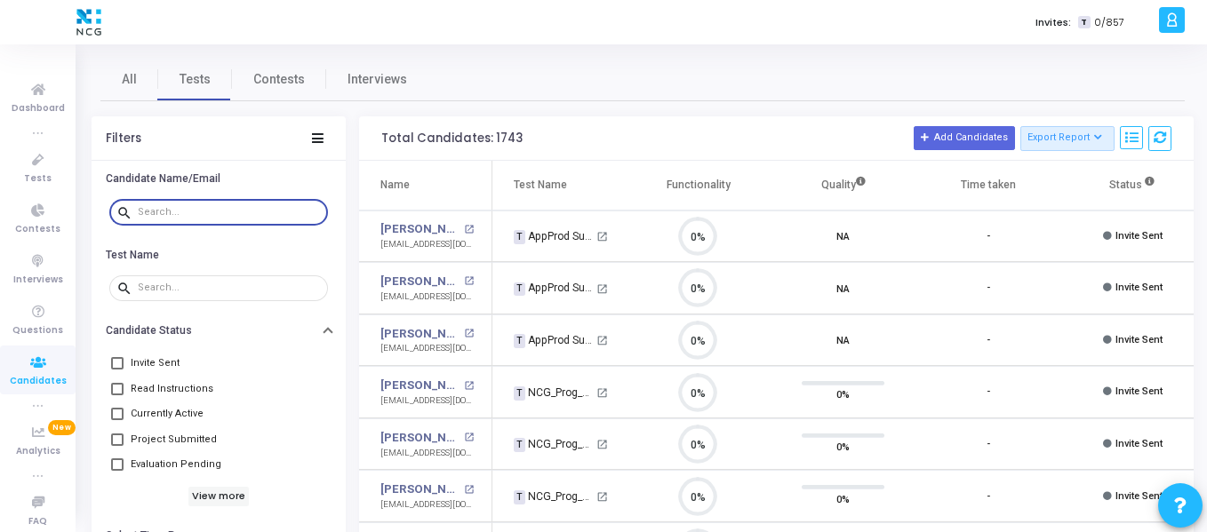
click at [239, 207] on input "text" at bounding box center [229, 212] width 183 height 11
paste input "[PERSON_NAME][EMAIL_ADDRESS][DOMAIN_NAME]"
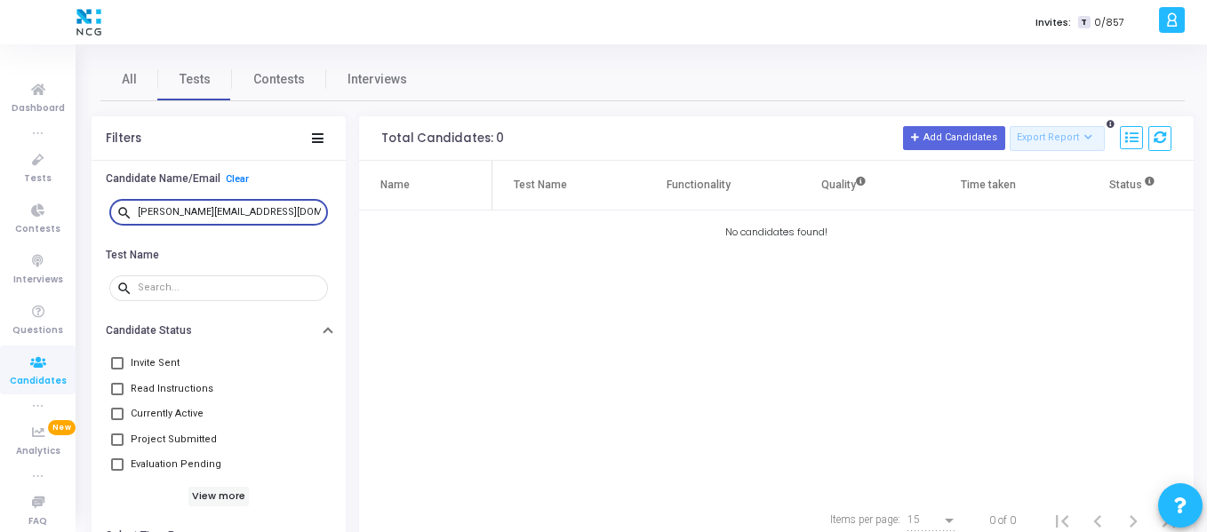
type input "[PERSON_NAME][EMAIL_ADDRESS][DOMAIN_NAME]"
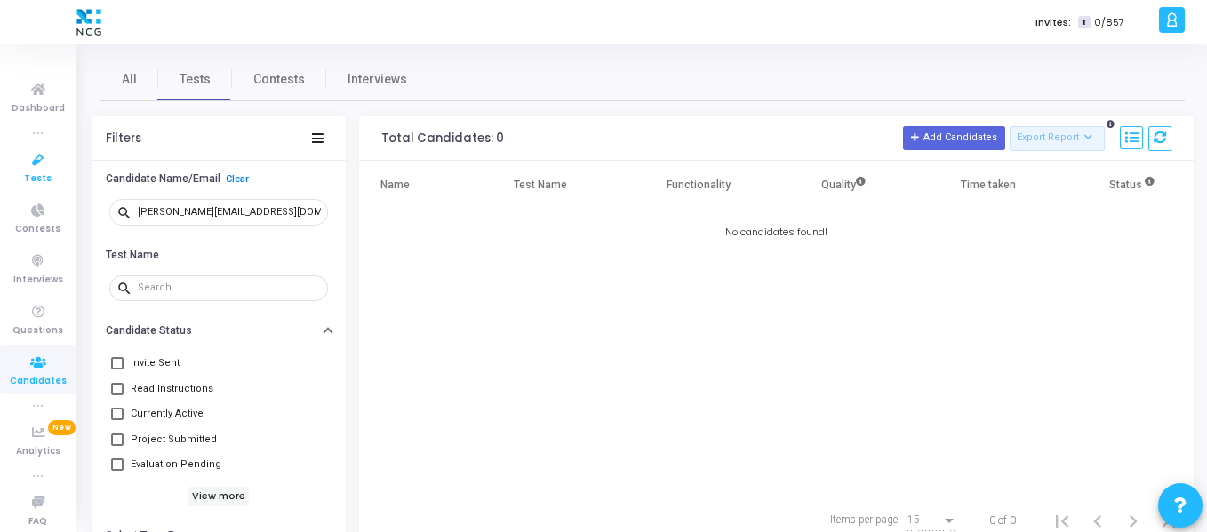
click at [41, 167] on icon at bounding box center [38, 160] width 37 height 22
